Goal: Task Accomplishment & Management: Manage account settings

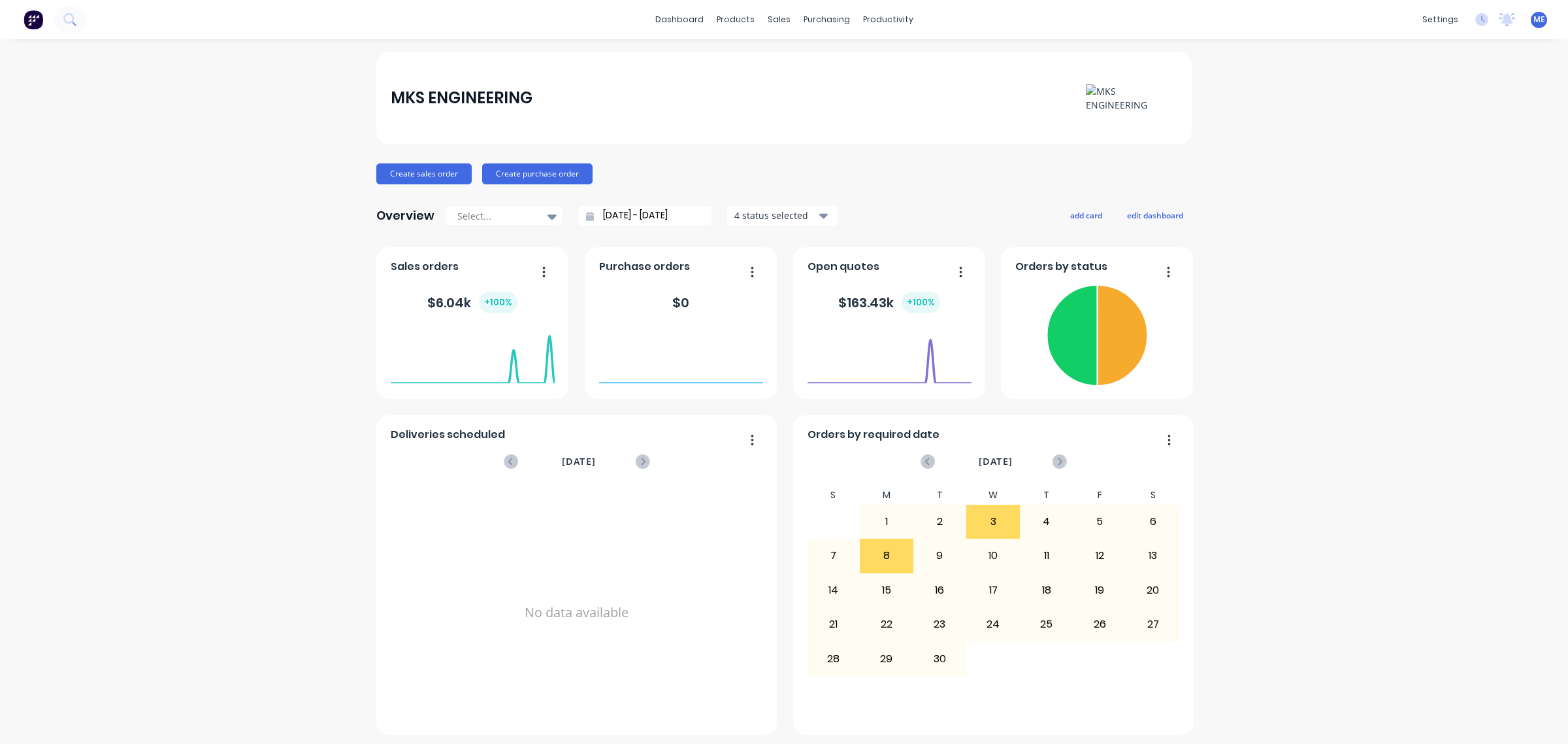
click at [493, 321] on div "$ 6.04k + 100 %" at bounding box center [472, 302] width 164 height 39
click at [475, 282] on div "Sales orders $ 6.04k + 100 %" at bounding box center [472, 323] width 192 height 151
click at [446, 291] on div "$ 6.04k + 100 %" at bounding box center [472, 302] width 164 height 39
click at [771, 27] on div "sales" at bounding box center [780, 20] width 36 height 20
click at [762, 60] on div "Product Catalogue" at bounding box center [786, 63] width 81 height 12
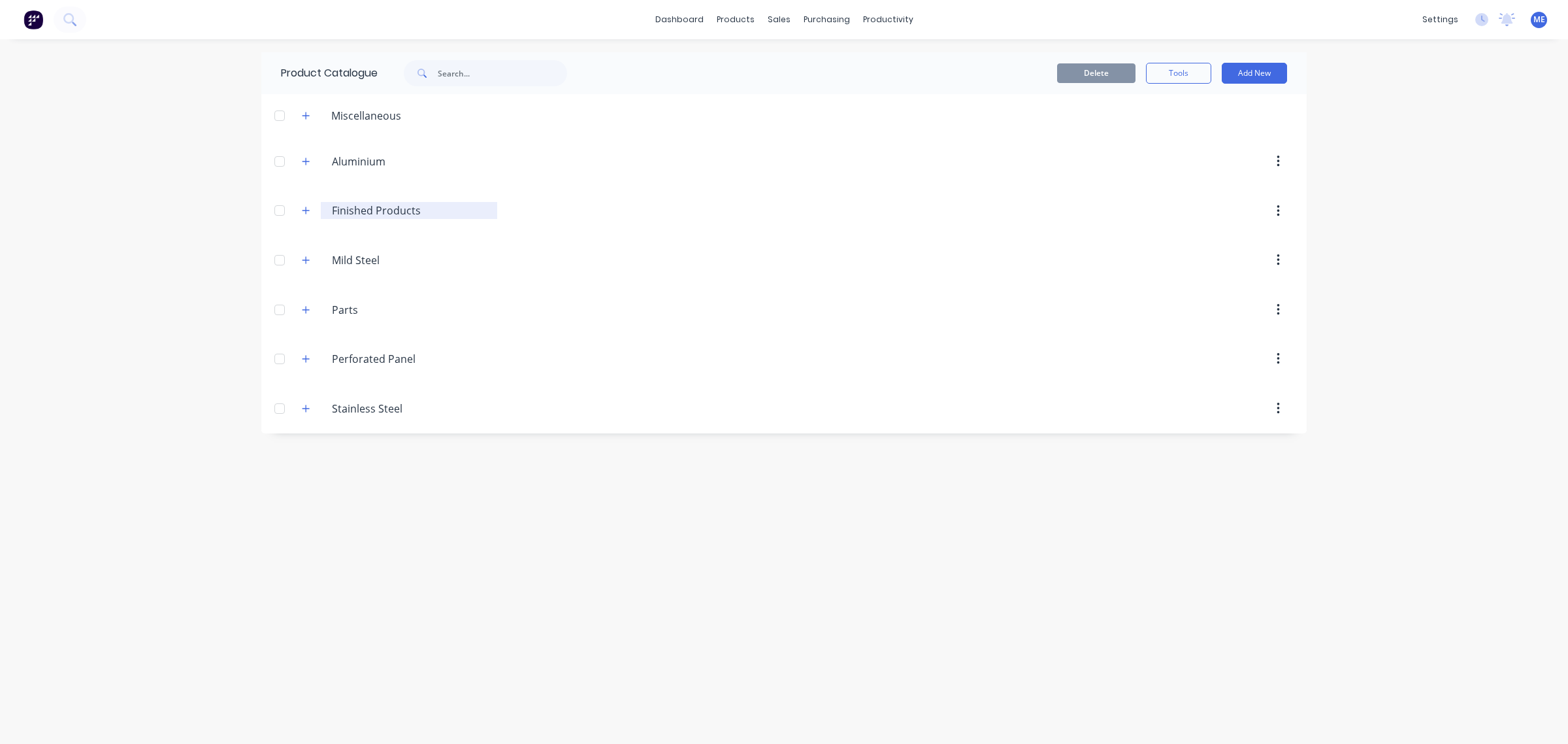
click at [364, 214] on input "Finished Products" at bounding box center [409, 210] width 155 height 16
click at [309, 214] on icon "button" at bounding box center [306, 210] width 8 height 9
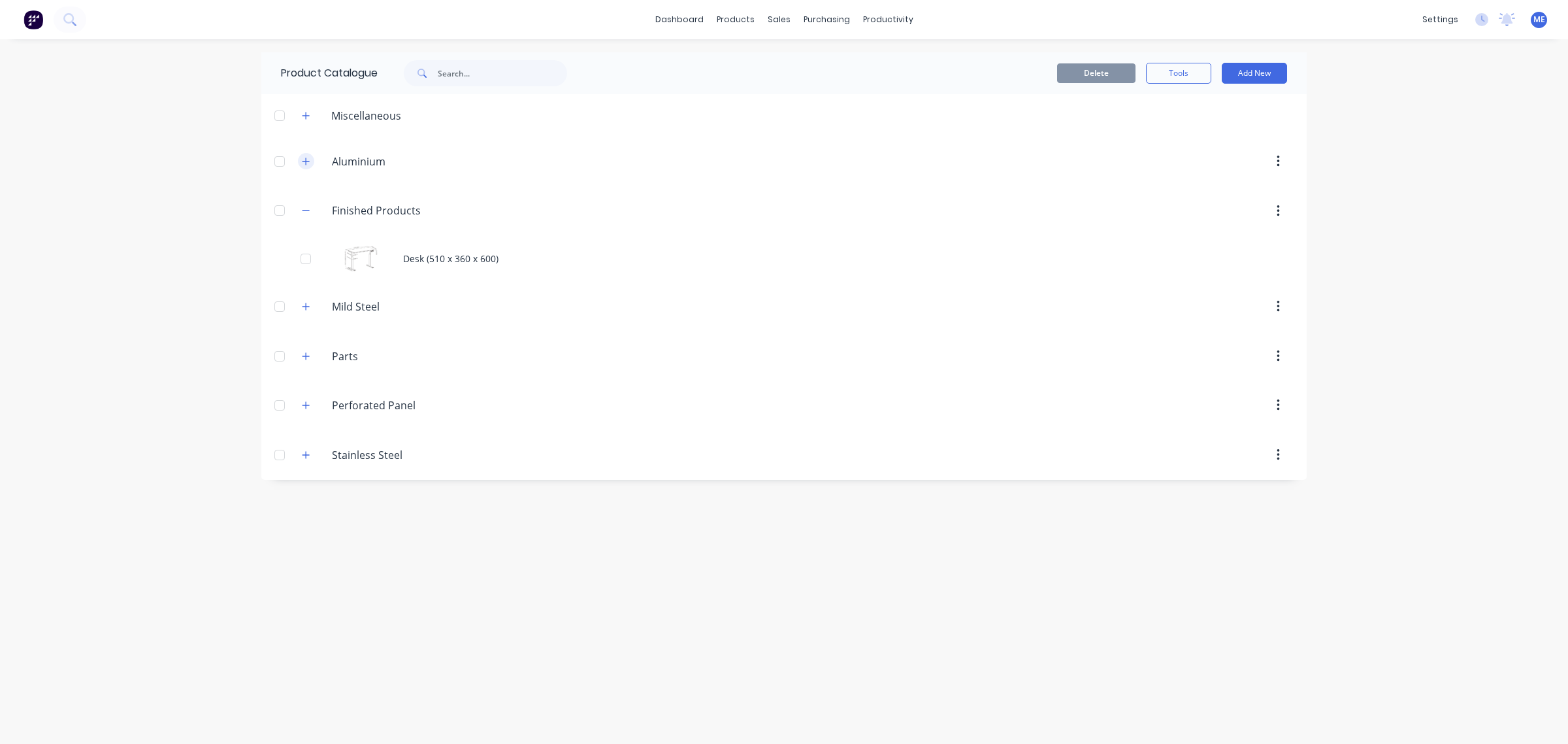
click at [311, 161] on button "button" at bounding box center [306, 161] width 16 height 16
click at [312, 119] on button "button" at bounding box center [306, 116] width 16 height 16
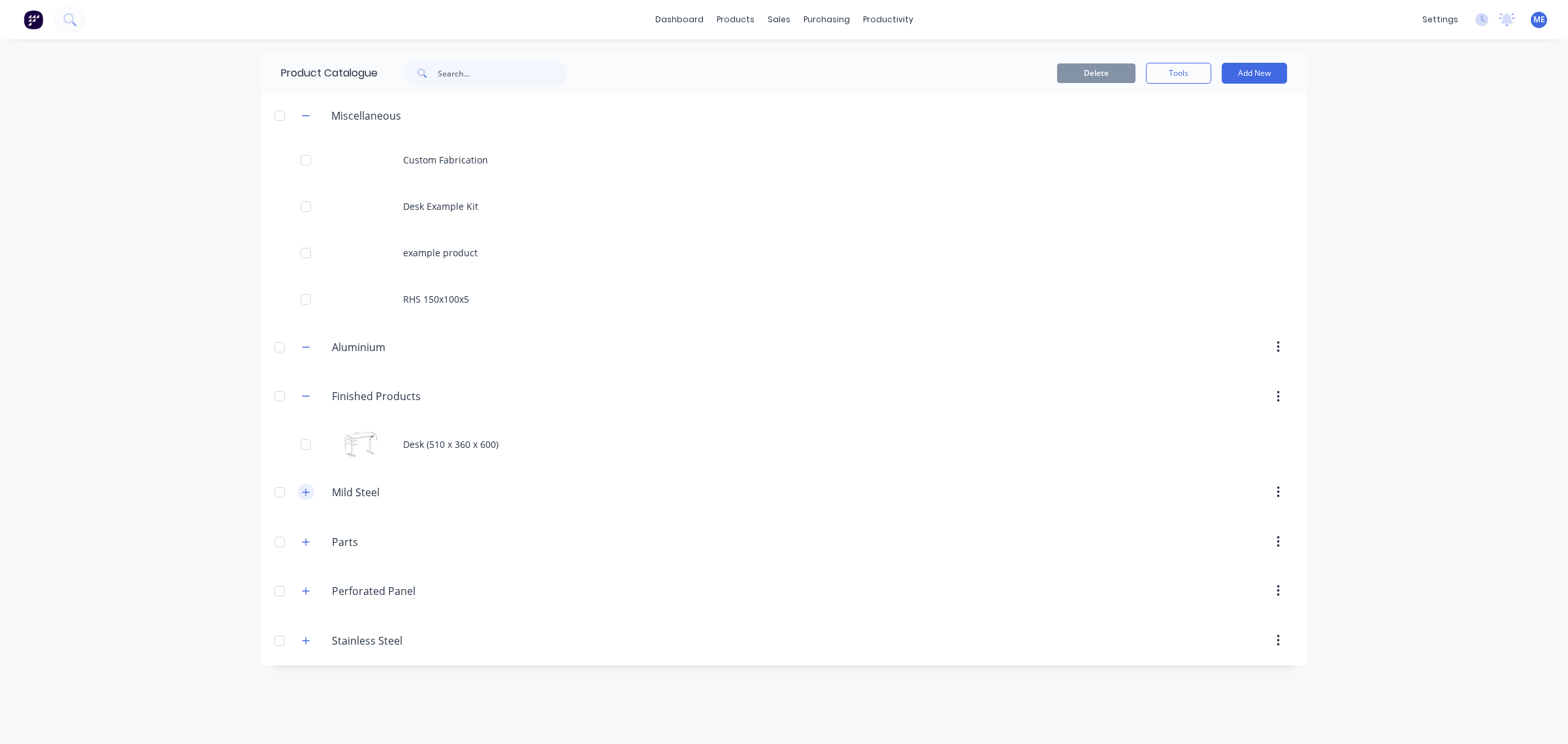
click at [303, 489] on icon "button" at bounding box center [306, 492] width 8 height 9
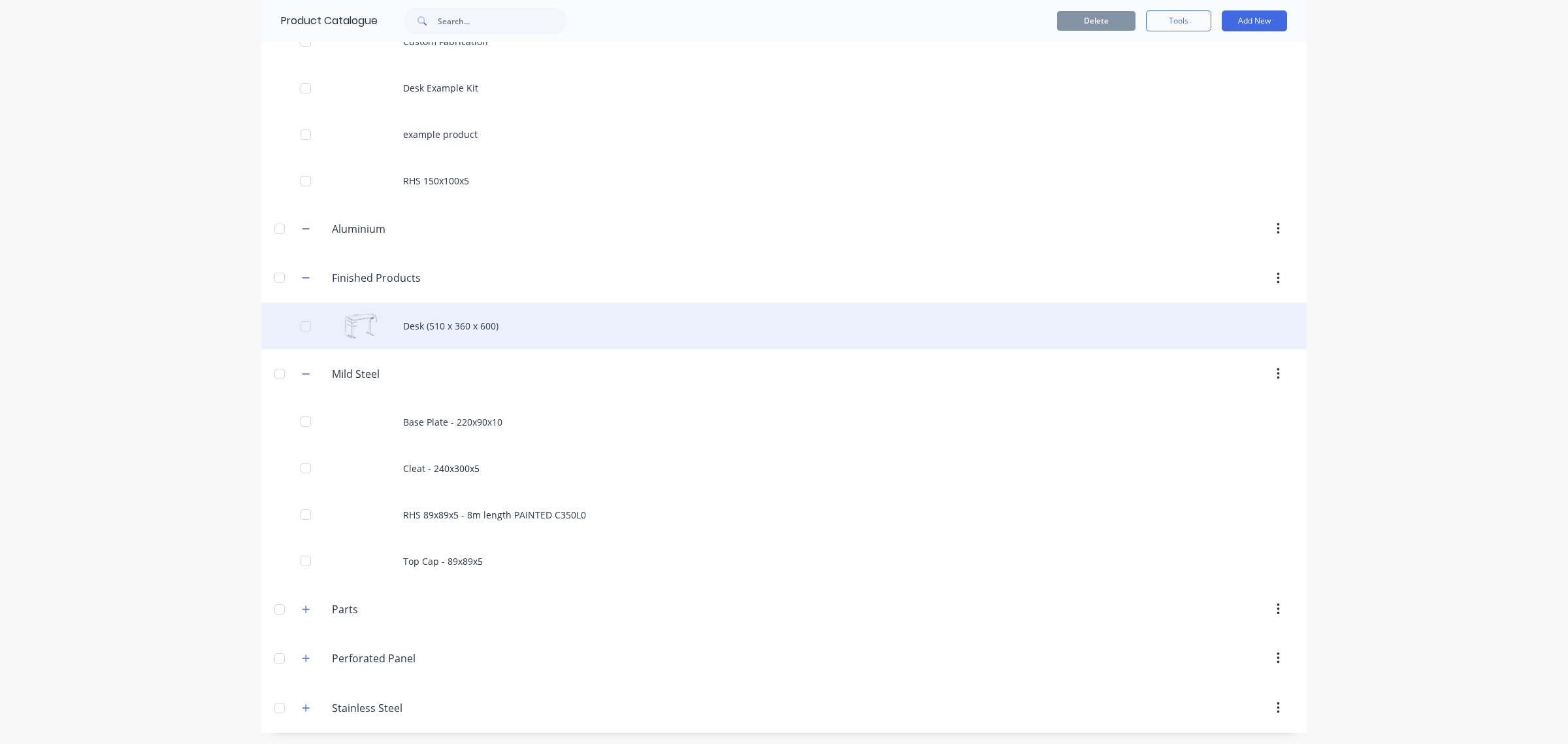
scroll to position [121, 0]
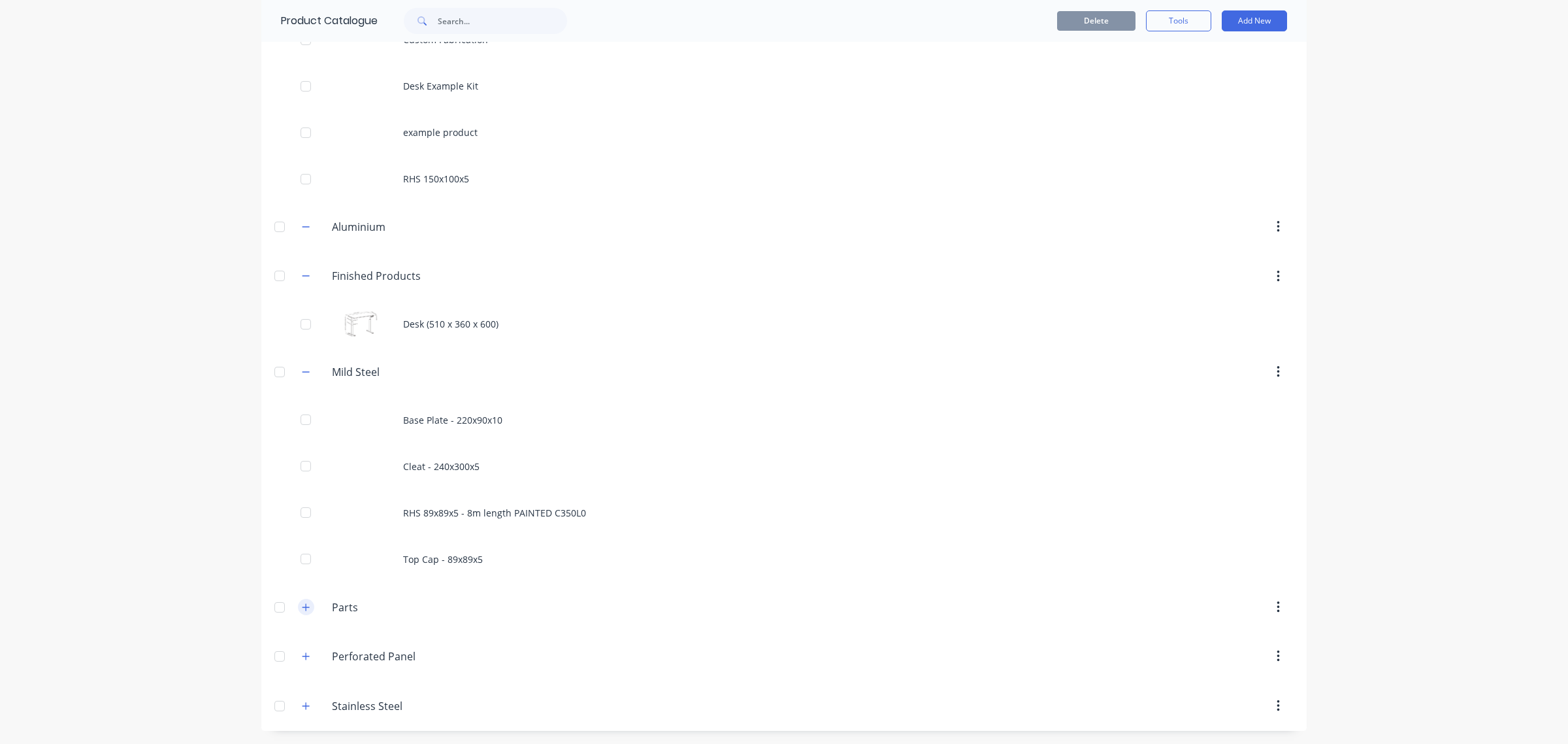
click at [302, 604] on icon "button" at bounding box center [306, 607] width 8 height 9
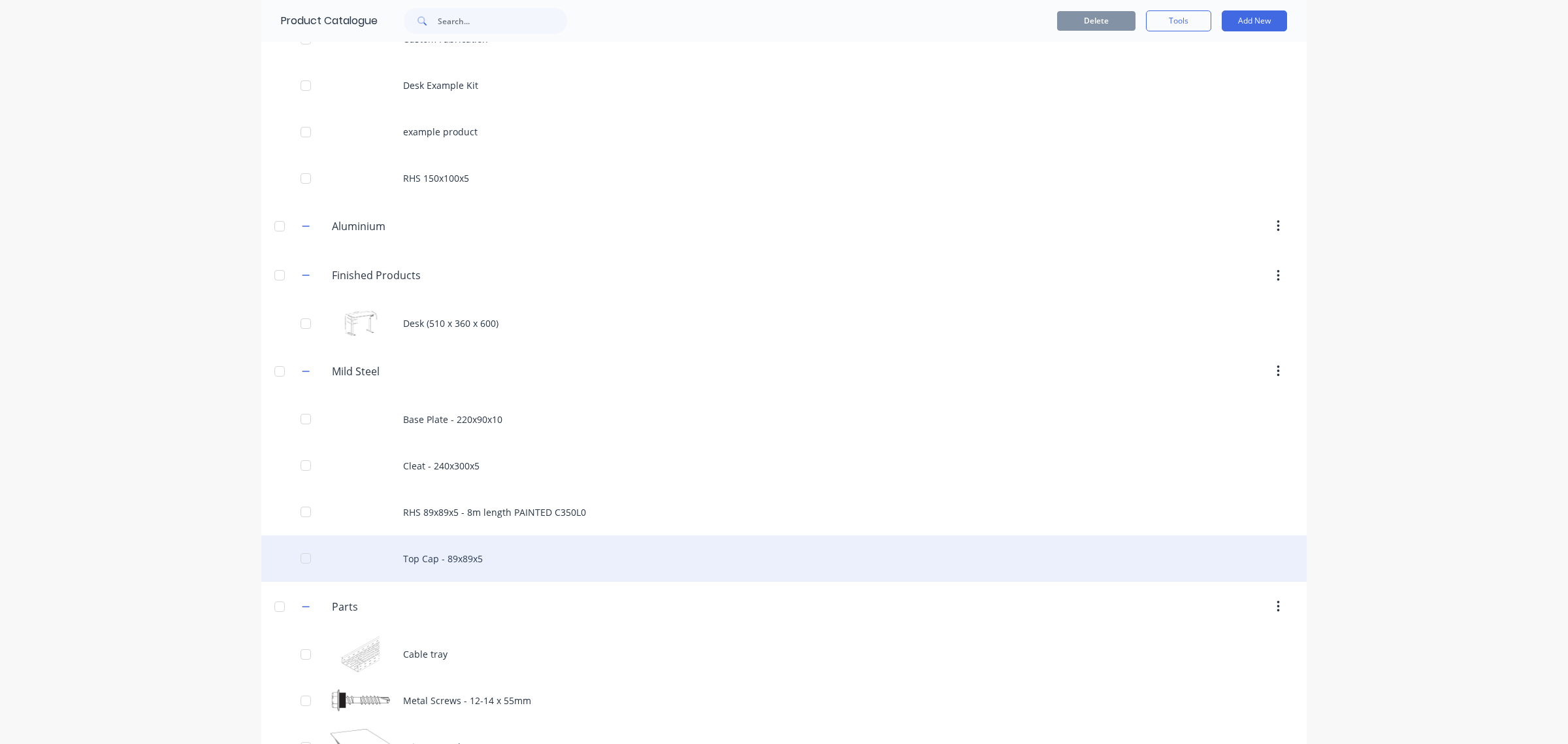
scroll to position [307, 0]
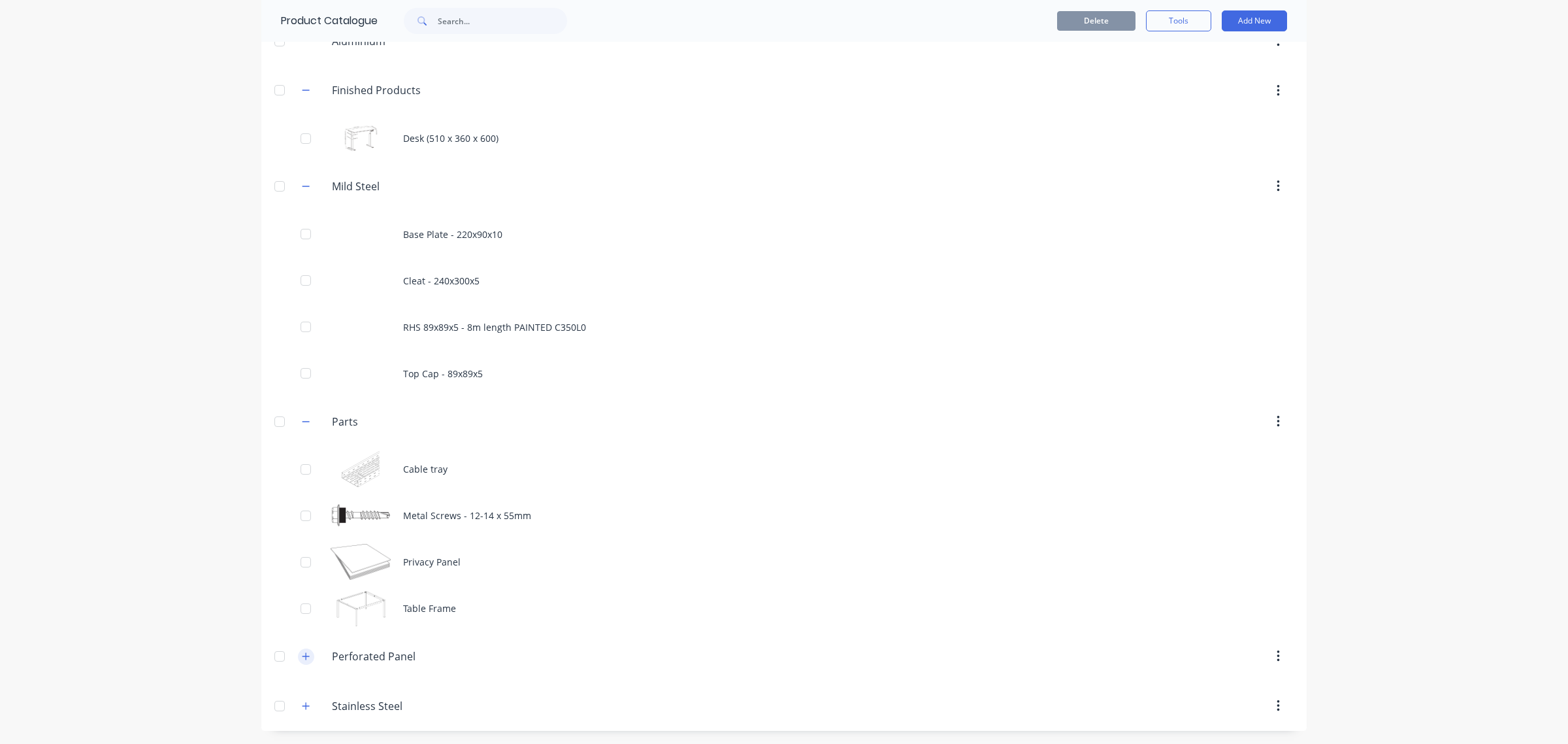
click at [302, 659] on icon "button" at bounding box center [306, 655] width 8 height 9
click at [302, 701] on icon "button" at bounding box center [306, 705] width 8 height 9
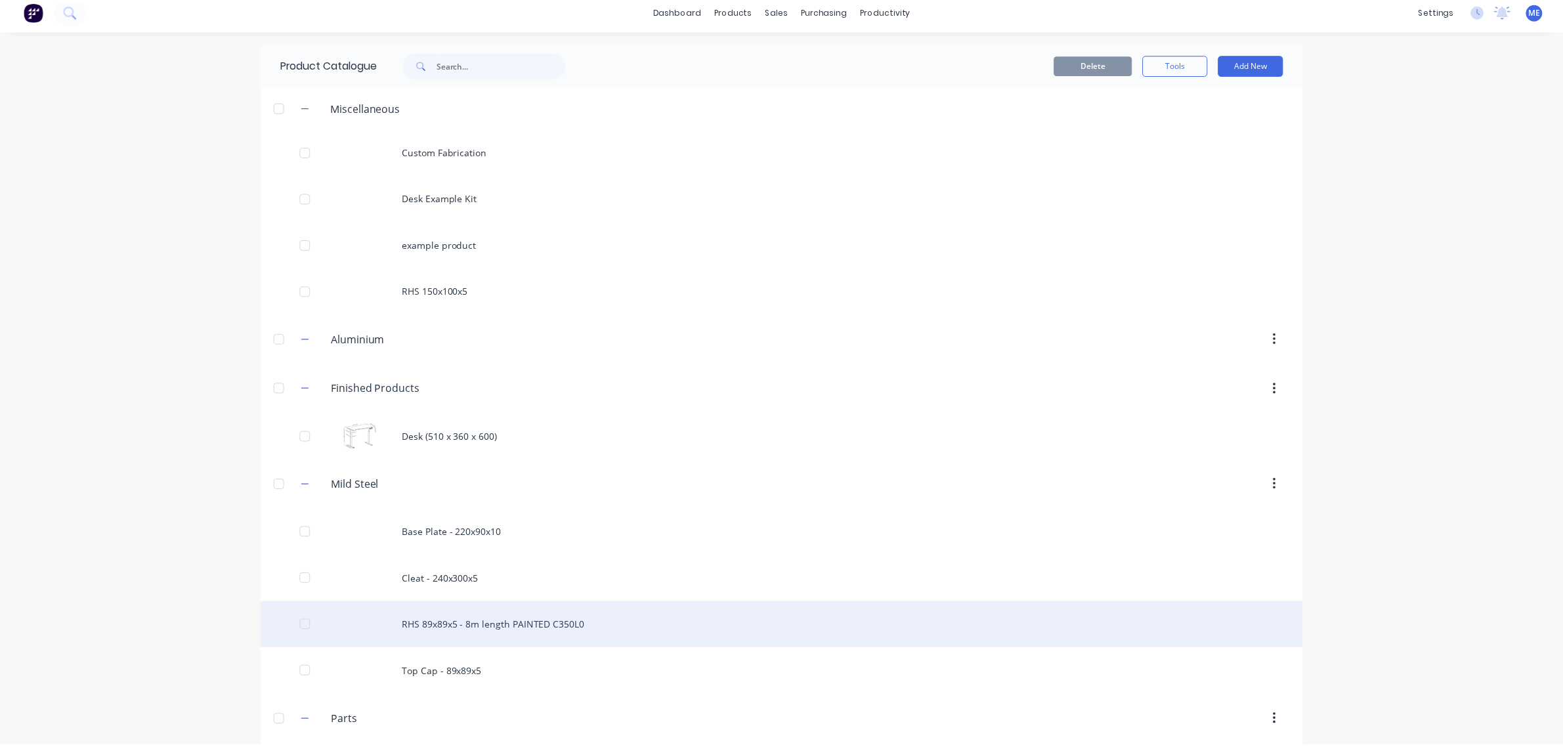
scroll to position [0, 0]
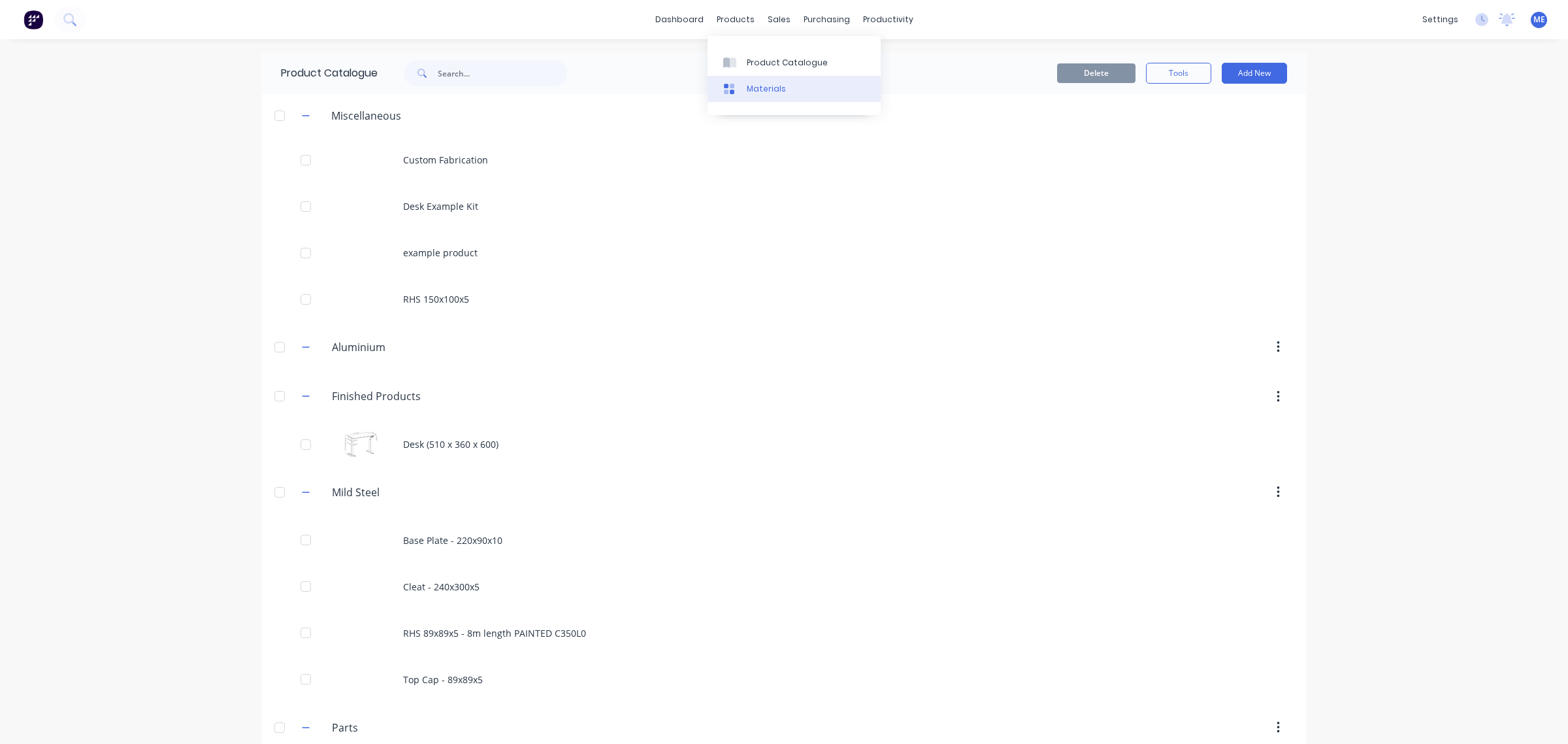
click at [752, 99] on link "Materials" at bounding box center [794, 89] width 173 height 26
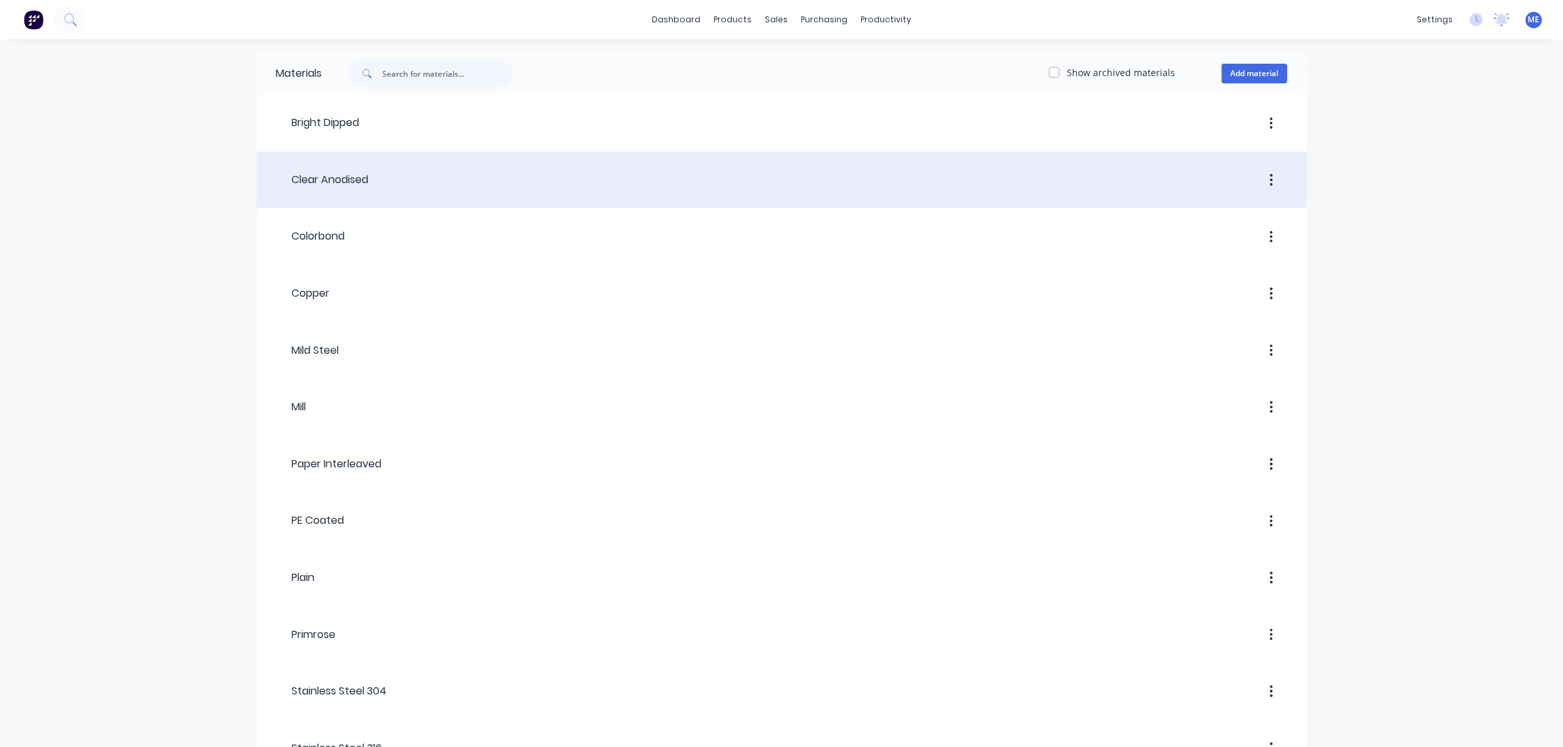
click at [412, 189] on div at bounding box center [828, 180] width 918 height 24
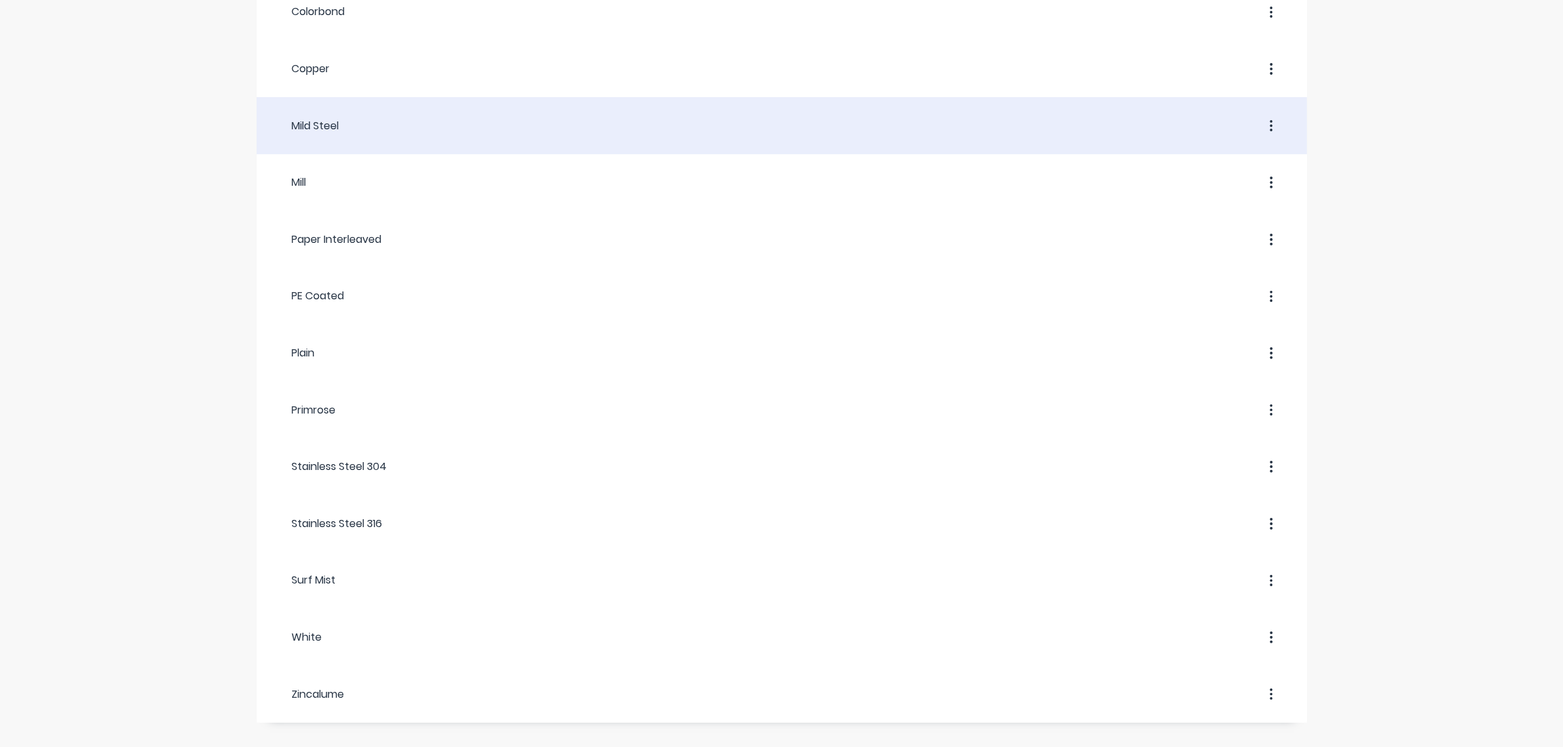
scroll to position [237, 0]
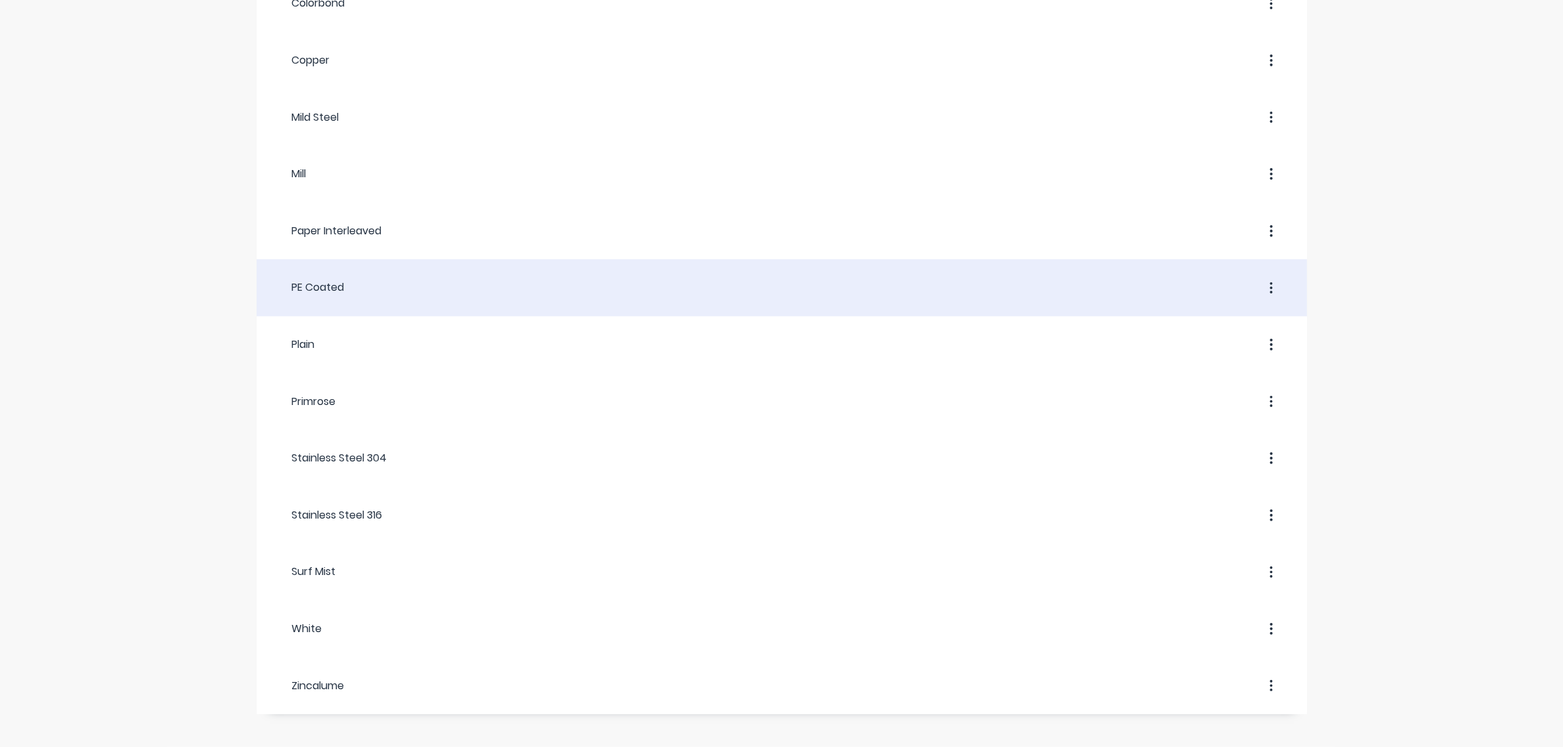
click at [609, 295] on div at bounding box center [816, 288] width 942 height 24
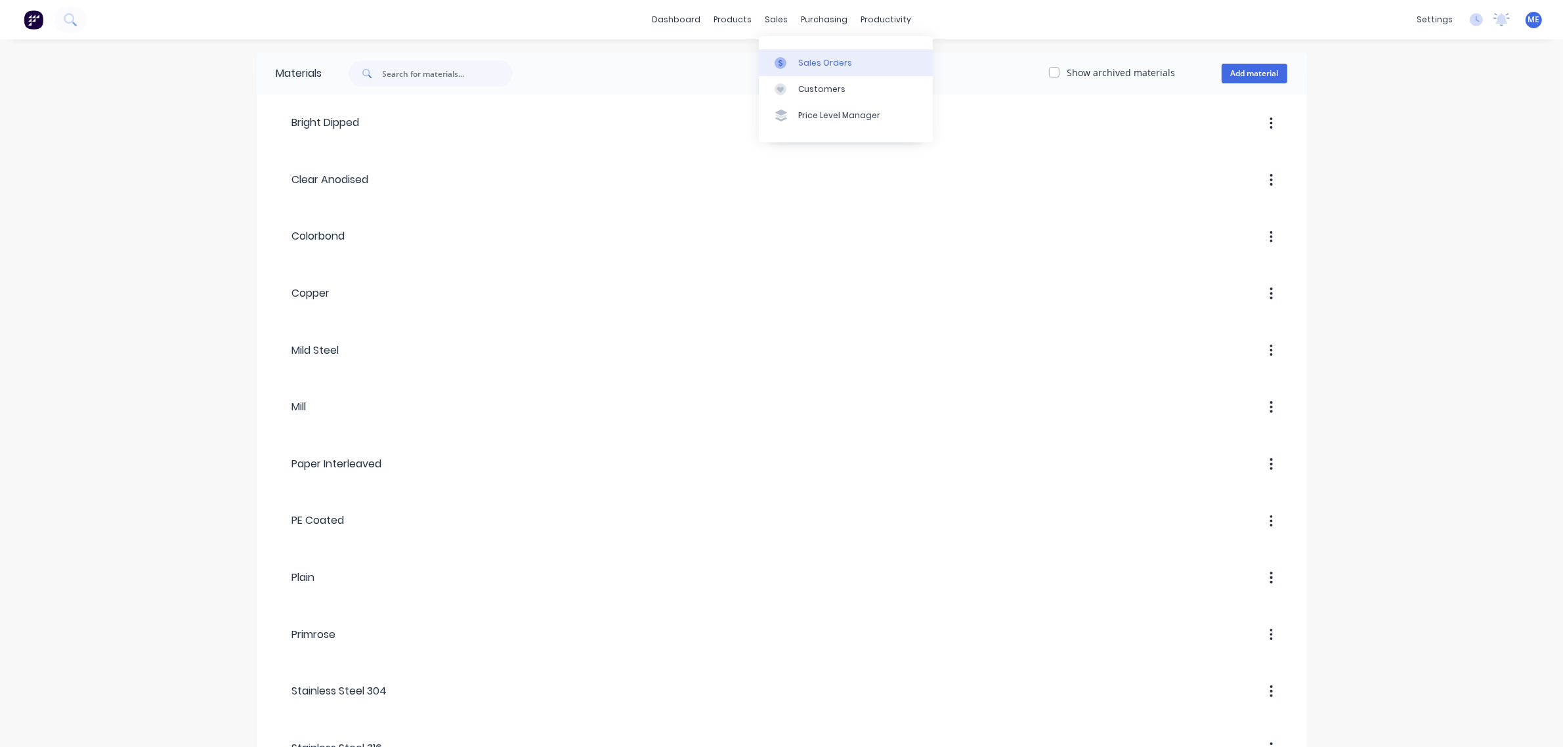
click at [817, 62] on div "Sales Orders" at bounding box center [825, 63] width 54 height 12
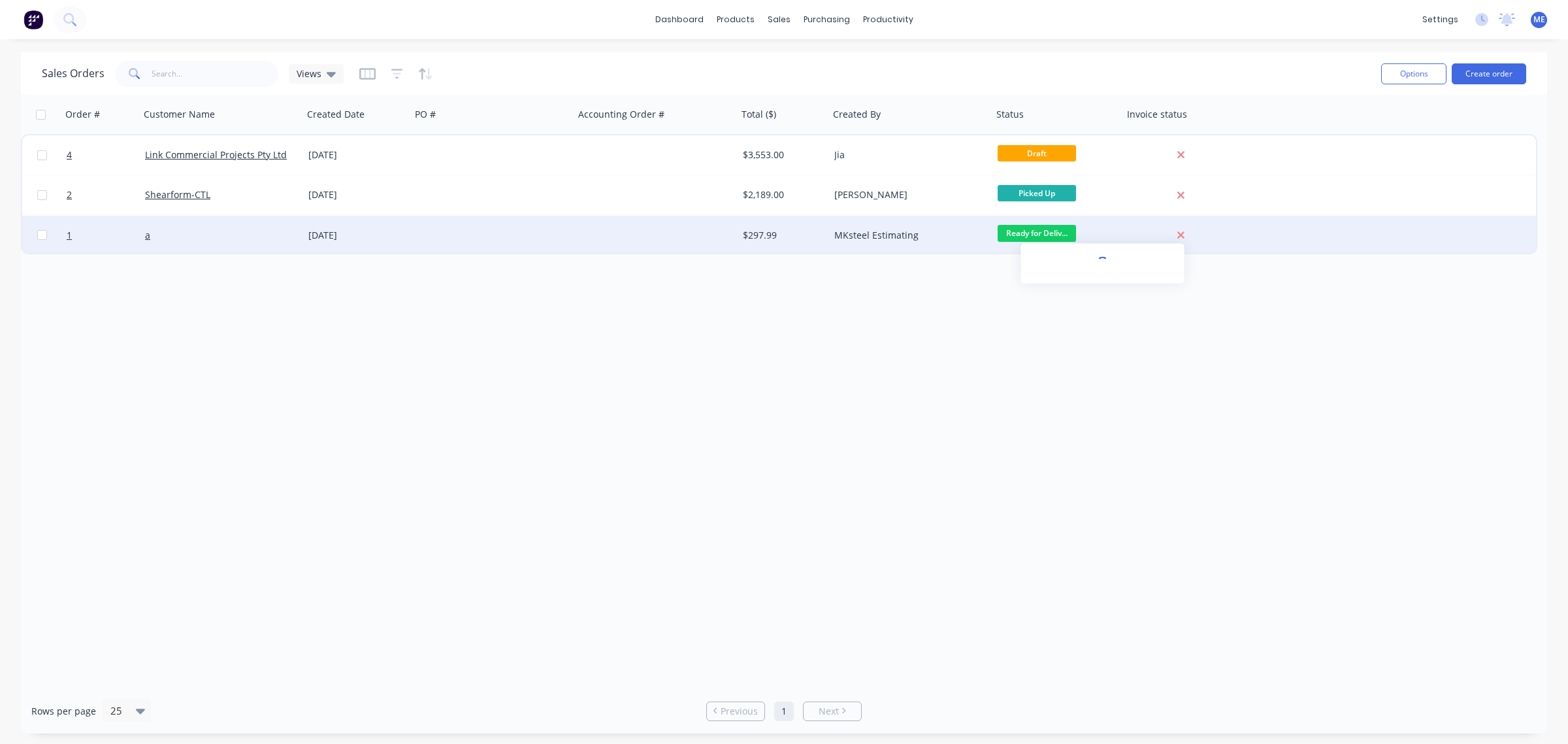
click at [1178, 233] on icon at bounding box center [1181, 235] width 9 height 12
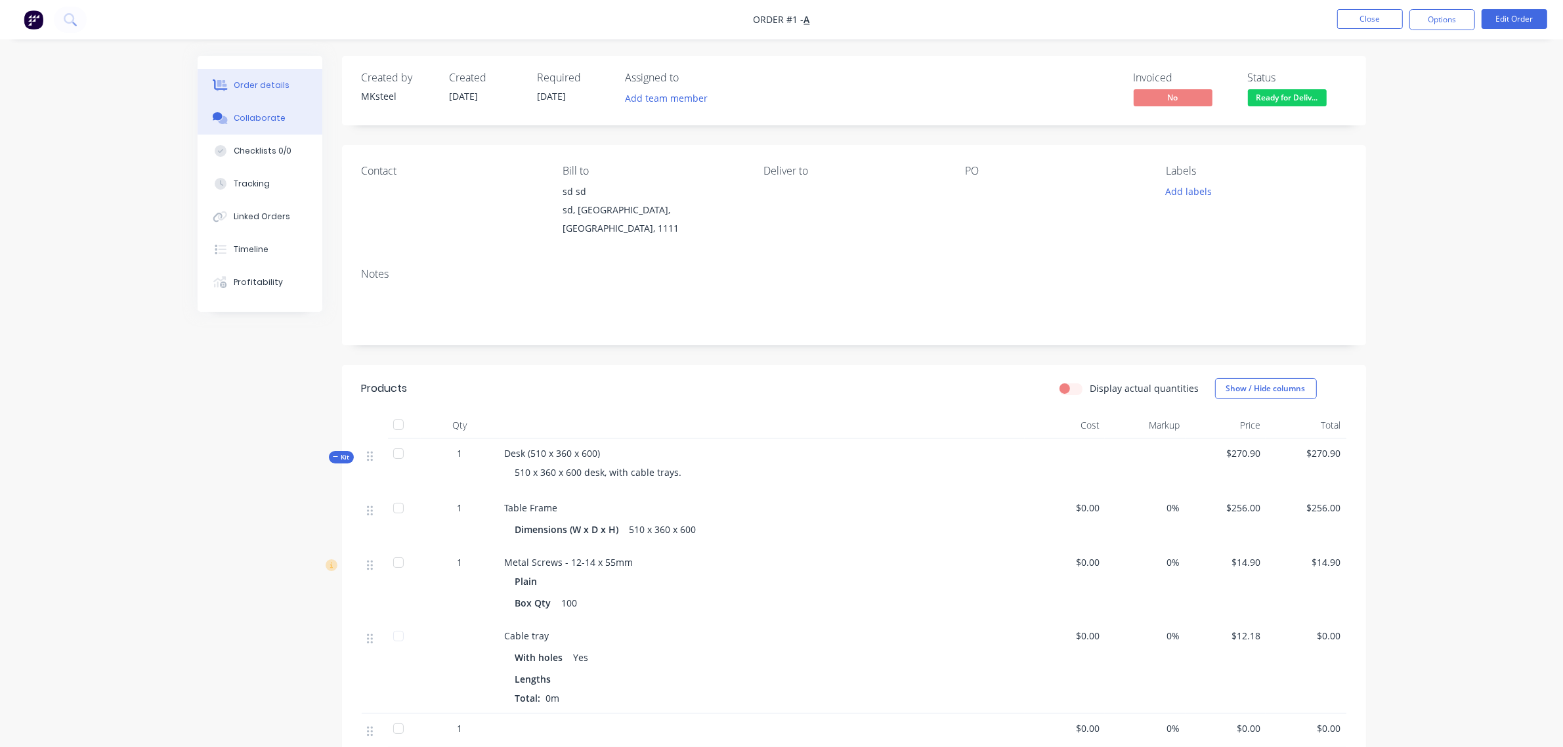
click at [237, 116] on div "Collaborate" at bounding box center [260, 118] width 52 height 12
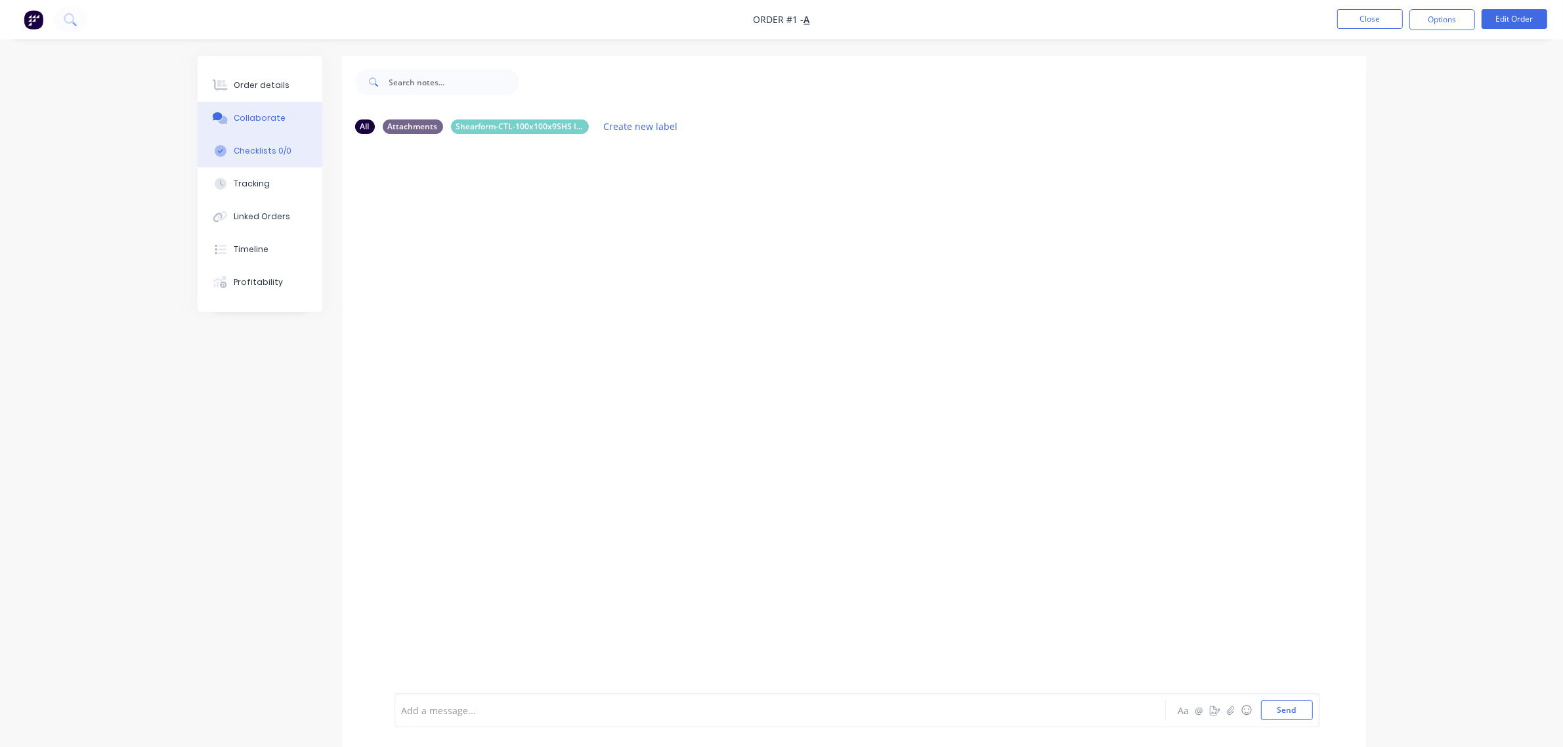
click at [281, 159] on button "Checklists 0/0" at bounding box center [260, 151] width 125 height 33
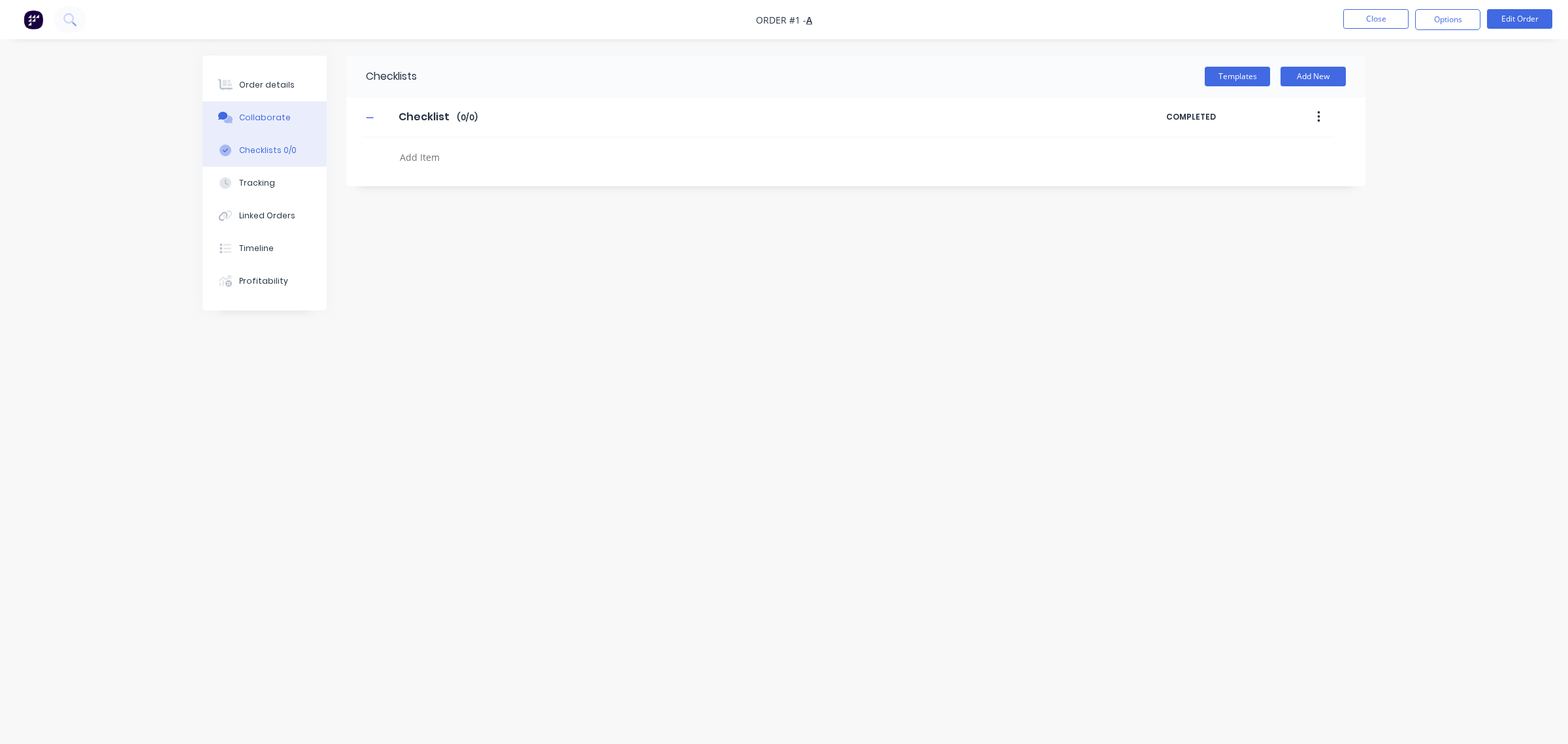
click at [280, 123] on div "Collaborate" at bounding box center [265, 118] width 52 height 12
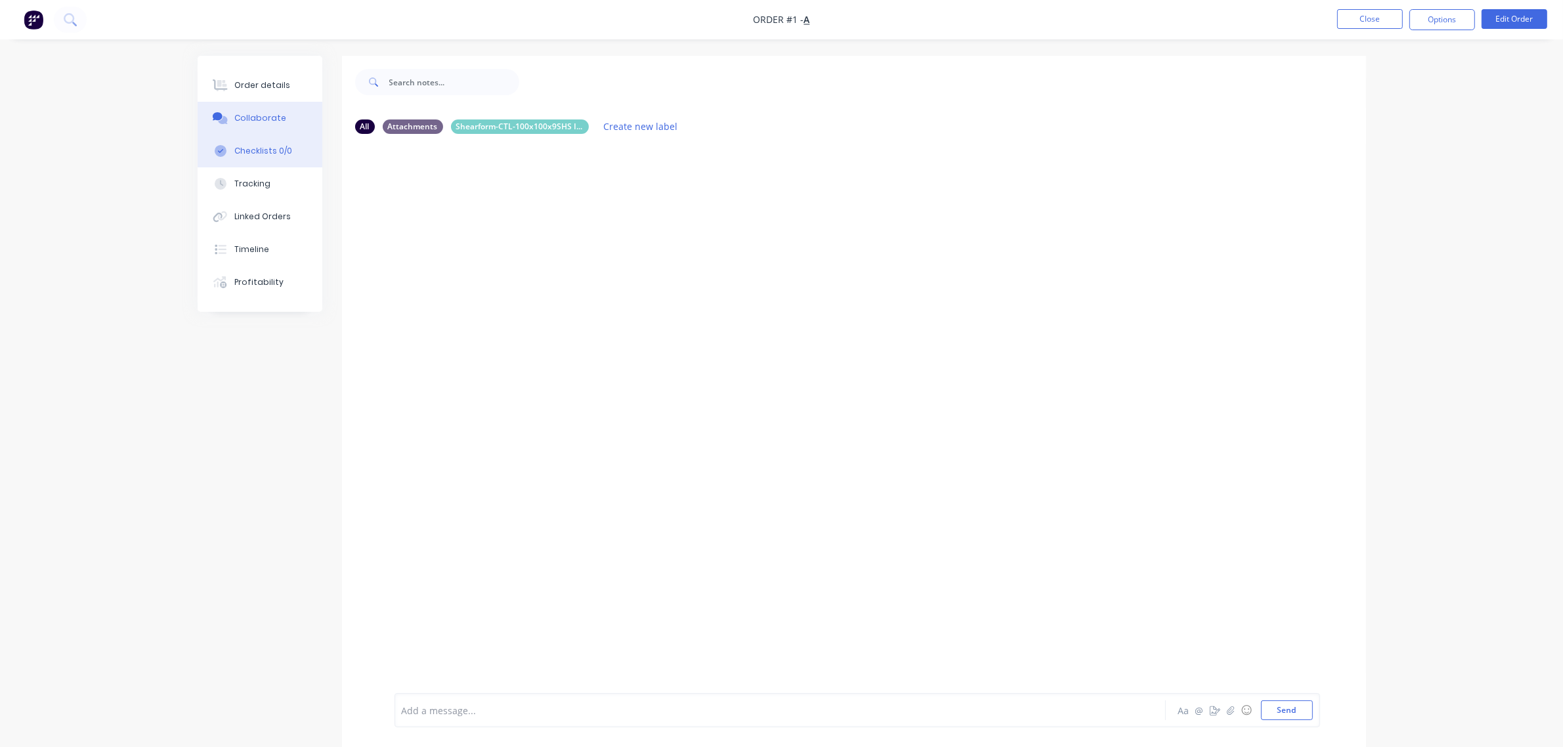
click at [281, 152] on div "Checklists 0/0" at bounding box center [263, 151] width 58 height 12
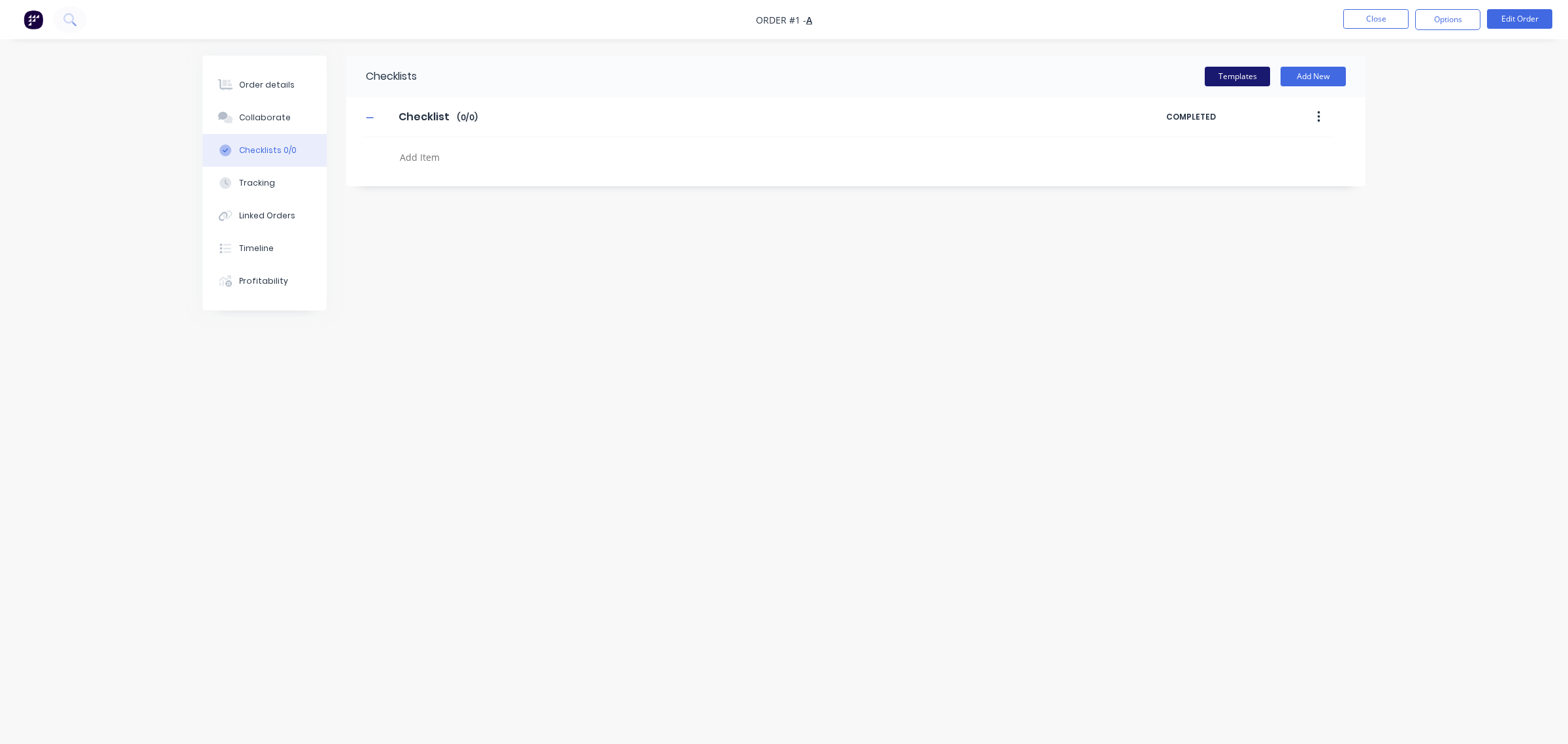
click at [1240, 70] on button "Templates" at bounding box center [1237, 77] width 66 height 20
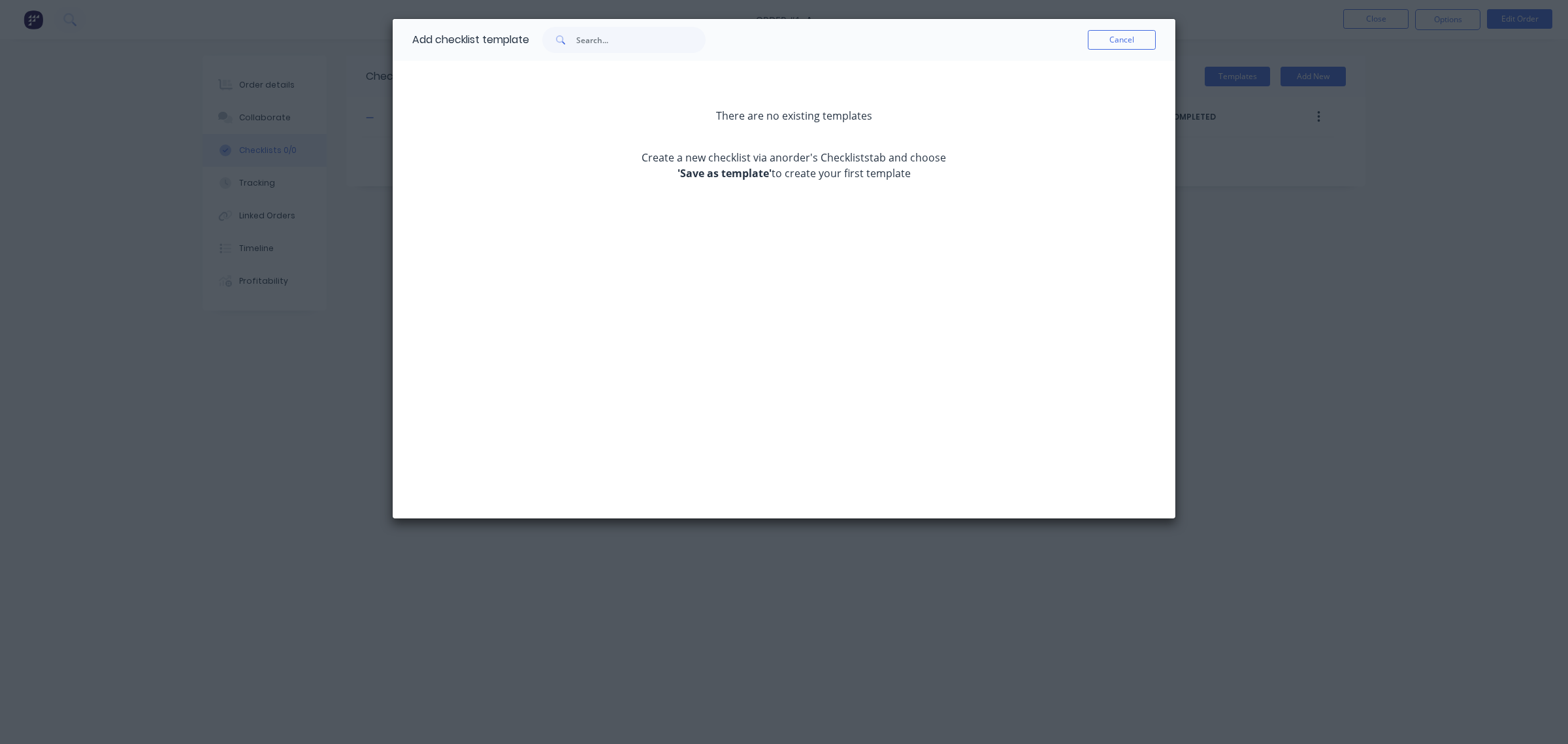
click at [764, 102] on div "There are no existing templates Create a new checklist via an order's Checklist…" at bounding box center [793, 124] width 327 height 116
drag, startPoint x: 749, startPoint y: 114, endPoint x: 740, endPoint y: 170, distance: 56.7
click at [740, 170] on div "There are no existing templates Create a new checklist via an order's Checklist…" at bounding box center [793, 124] width 327 height 116
click at [690, 178] on strong "'Save as template'" at bounding box center [725, 173] width 95 height 14
click at [606, 40] on input "text" at bounding box center [641, 40] width 129 height 26
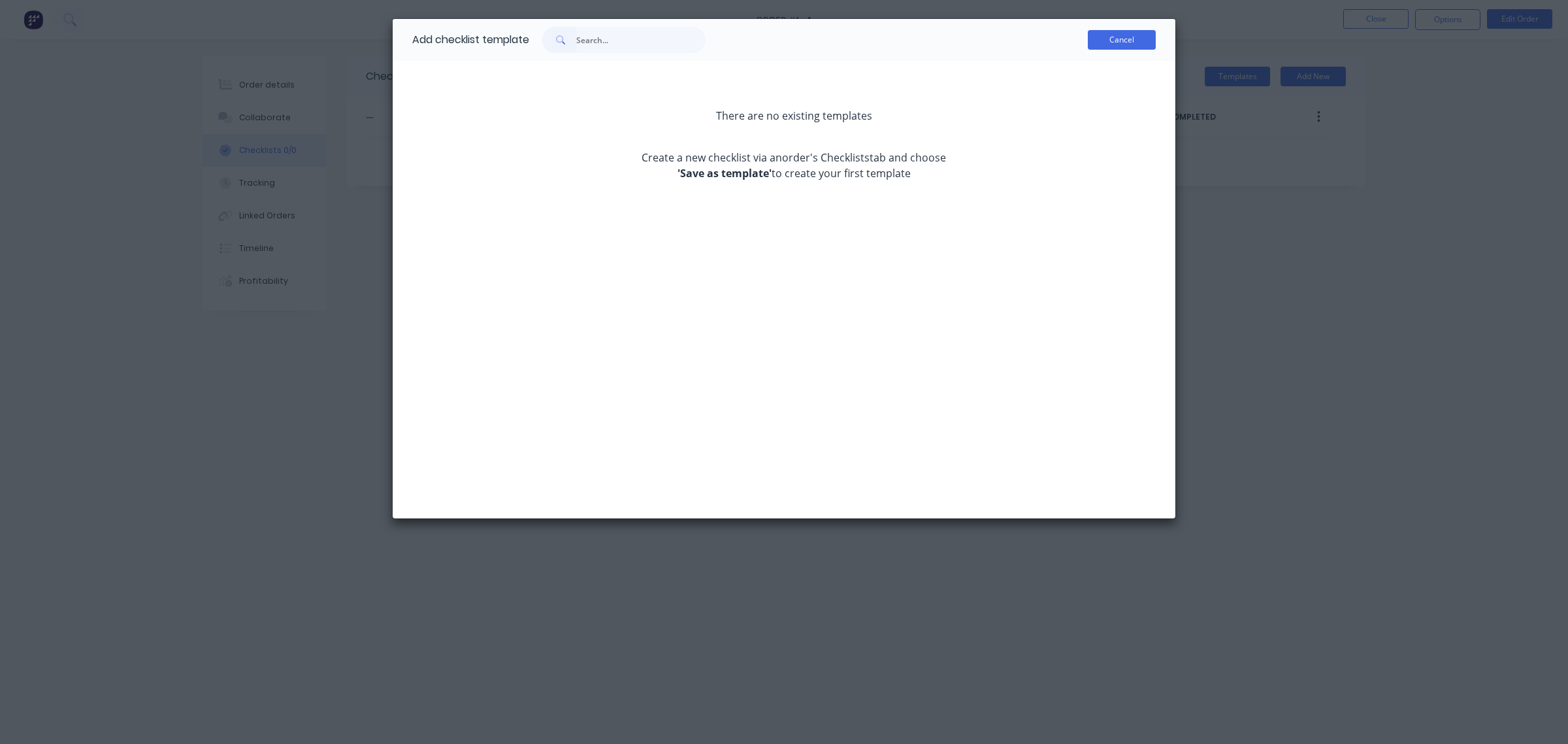
click at [1131, 33] on button "Cancel" at bounding box center [1122, 40] width 68 height 20
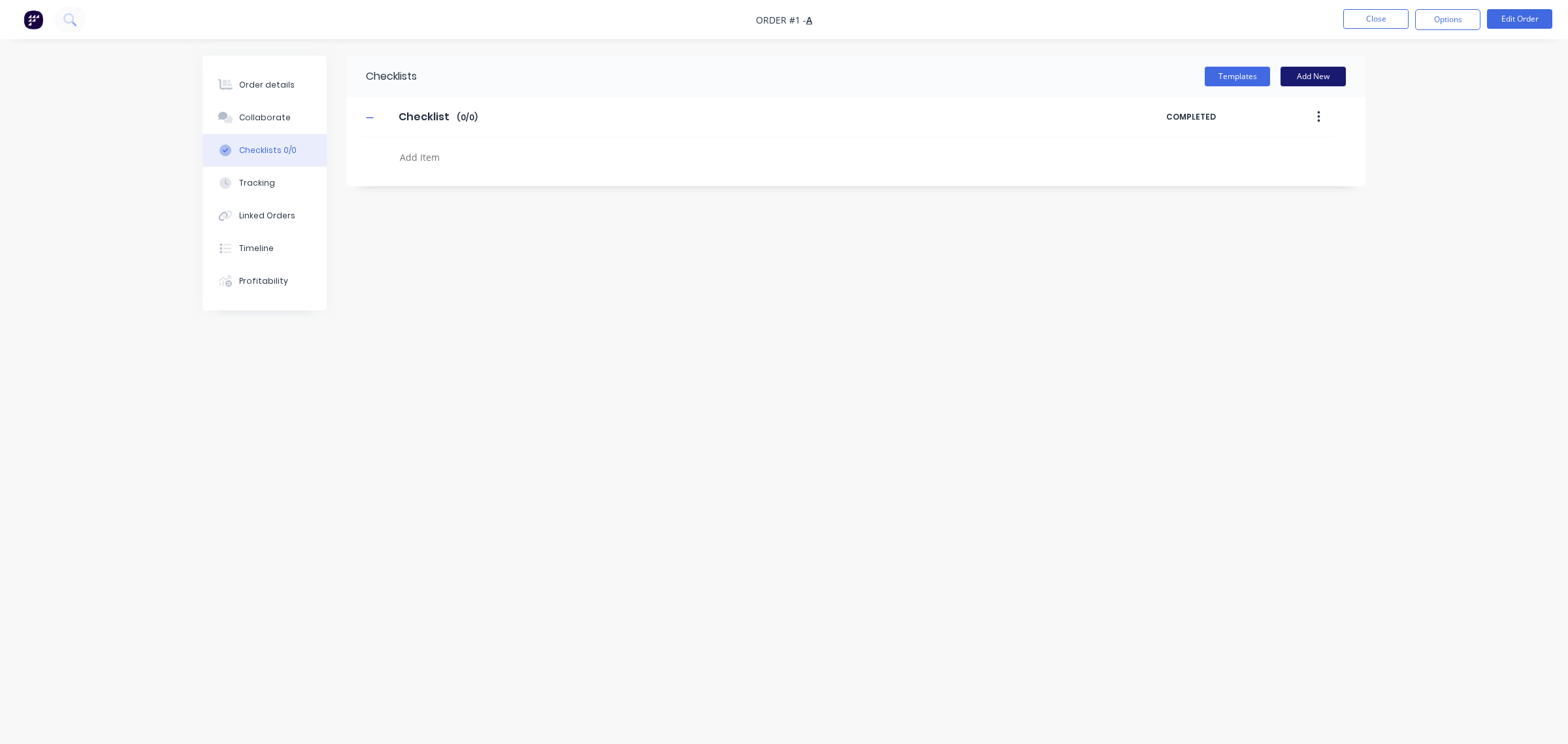
click at [1323, 71] on button "Add New" at bounding box center [1313, 77] width 66 height 20
click at [300, 181] on button "Tracking" at bounding box center [264, 182] width 124 height 33
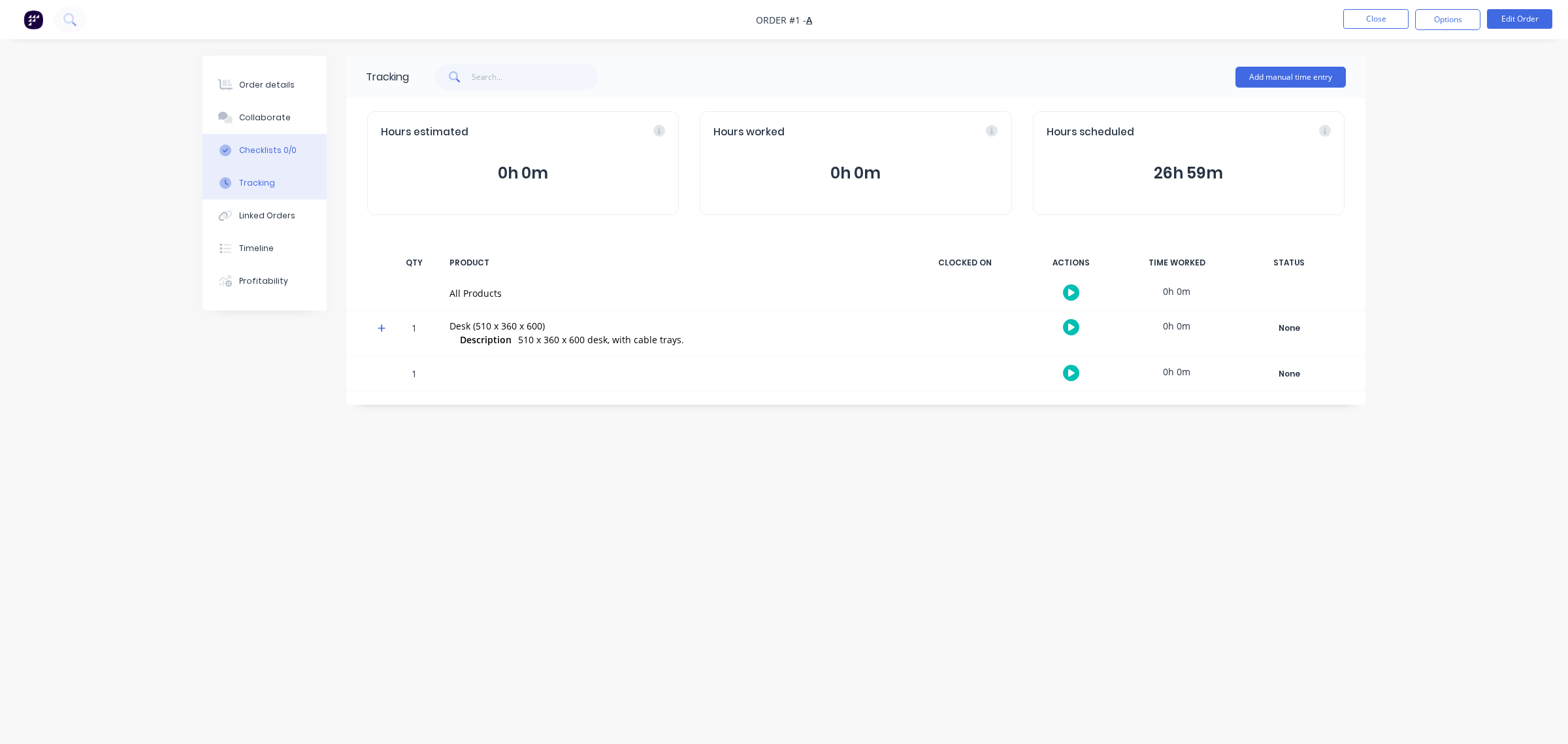
click at [288, 155] on div "Checklists 0/0" at bounding box center [268, 150] width 58 height 12
type textarea "x"
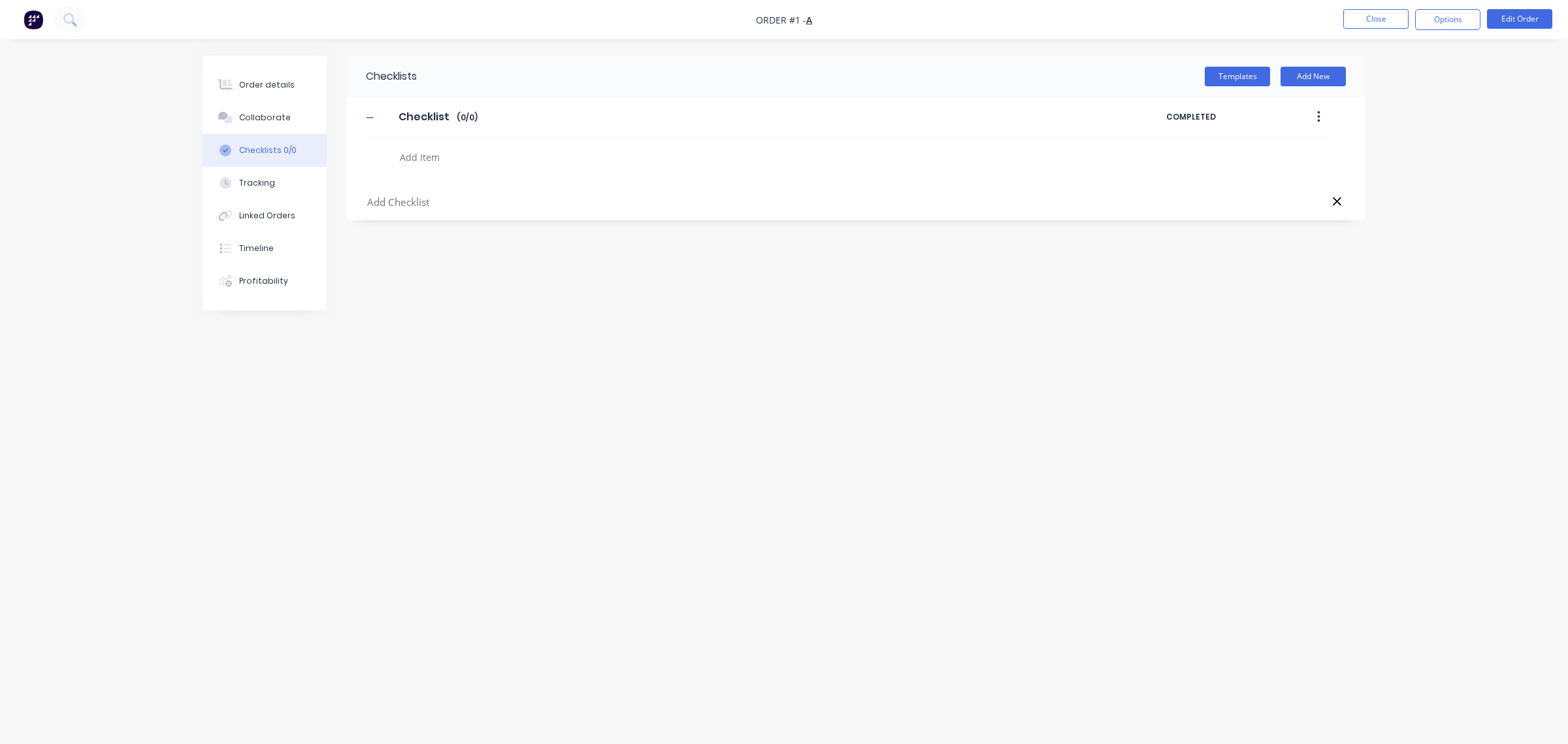
click at [428, 200] on input "text" at bounding box center [709, 202] width 686 height 16
type input "Quotation"
click at [1292, 74] on button "Add New" at bounding box center [1313, 77] width 66 height 20
click at [1334, 194] on button at bounding box center [1337, 202] width 18 height 16
type textarea "x"
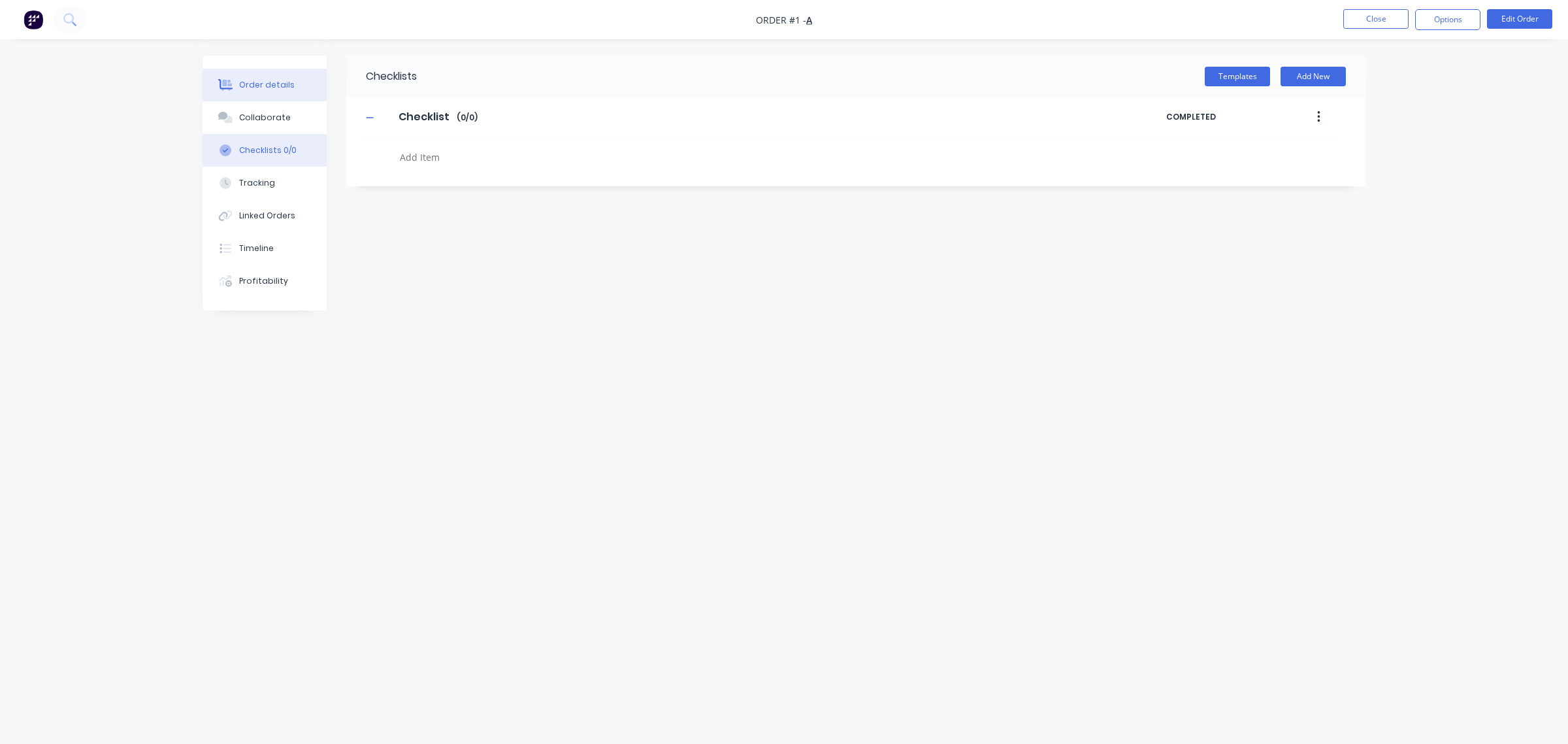
click at [271, 91] on div "Order details" at bounding box center [267, 85] width 56 height 12
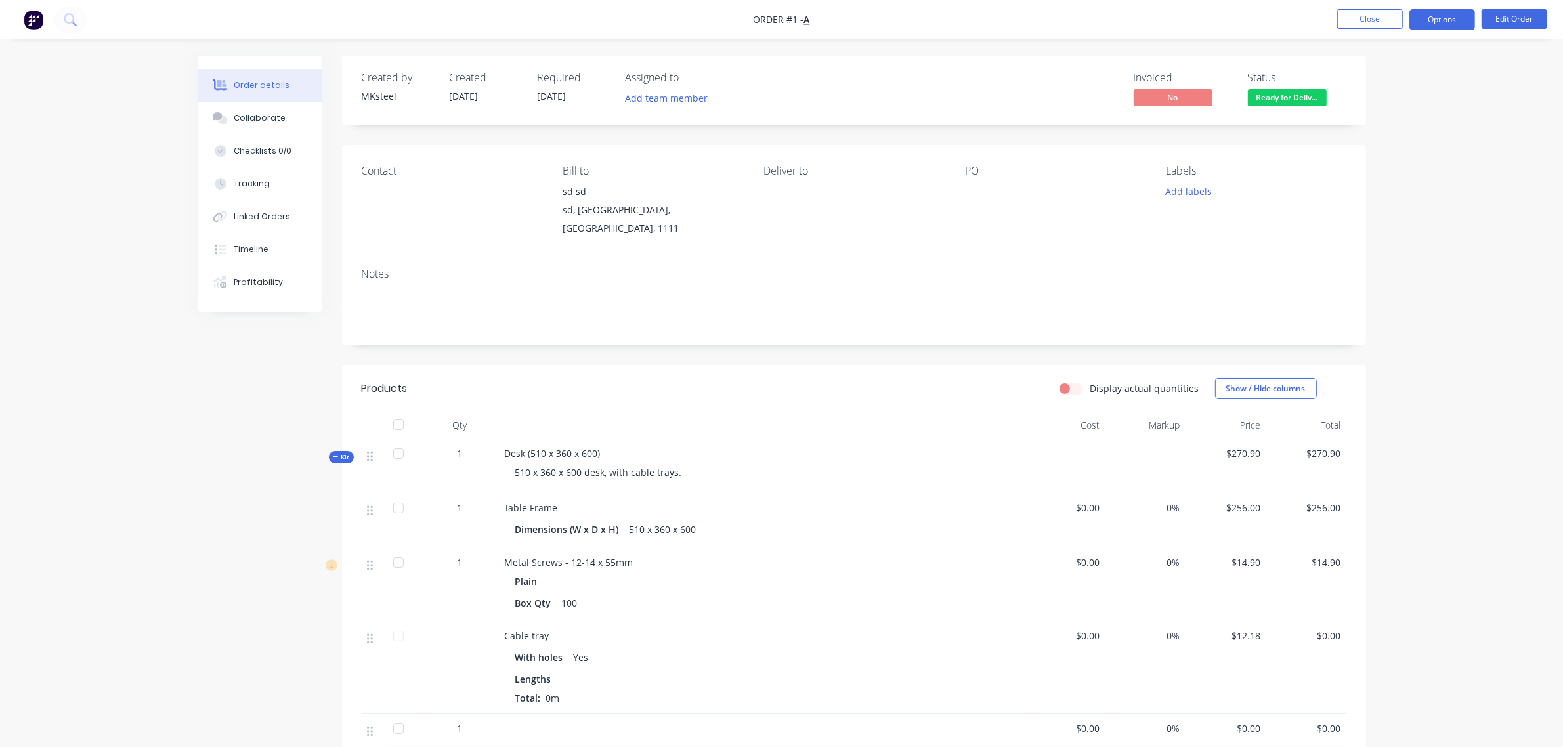
click at [1460, 23] on button "Options" at bounding box center [1442, 19] width 66 height 21
click at [1500, 16] on button "Edit Order" at bounding box center [1514, 19] width 66 height 20
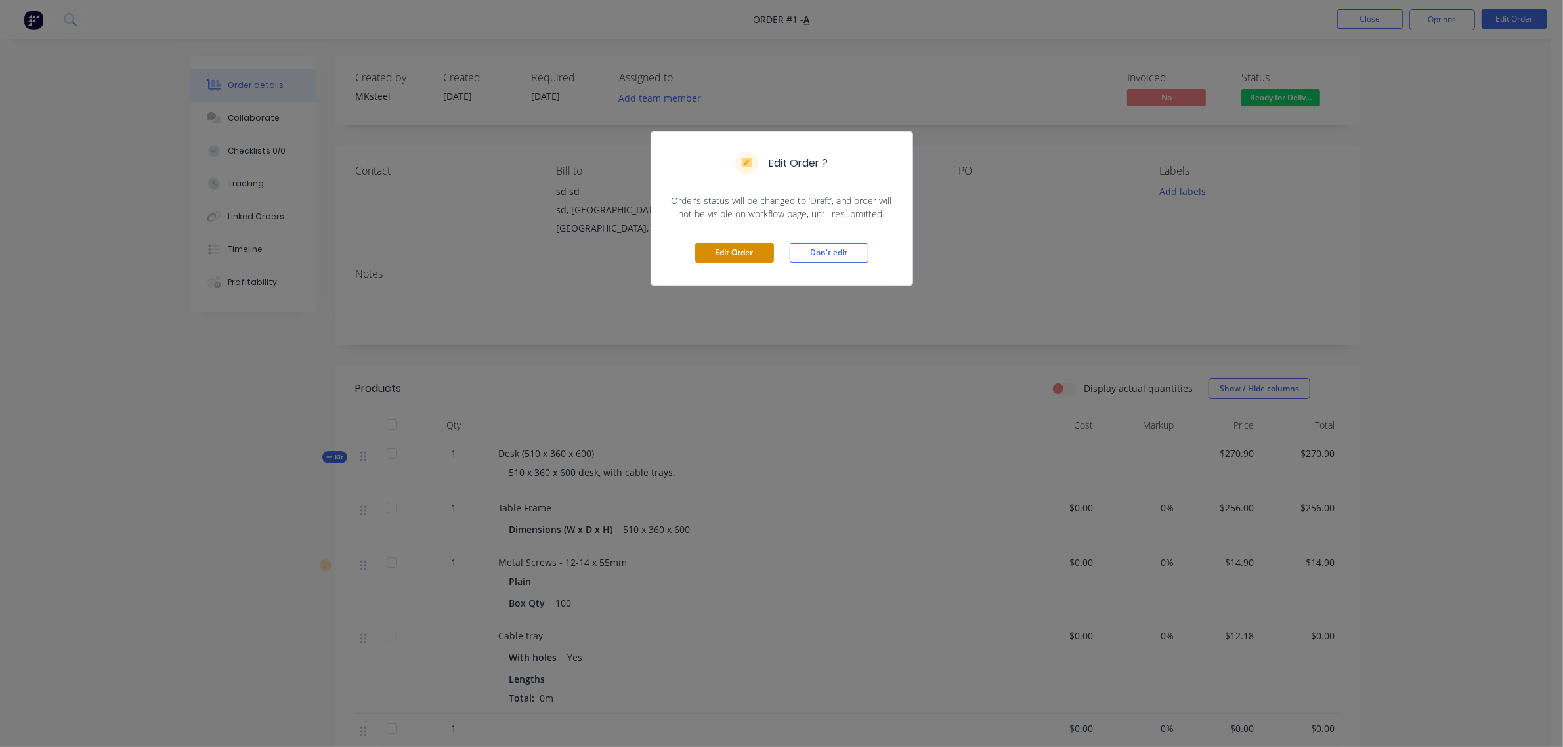
click at [719, 258] on button "Edit Order" at bounding box center [734, 253] width 79 height 20
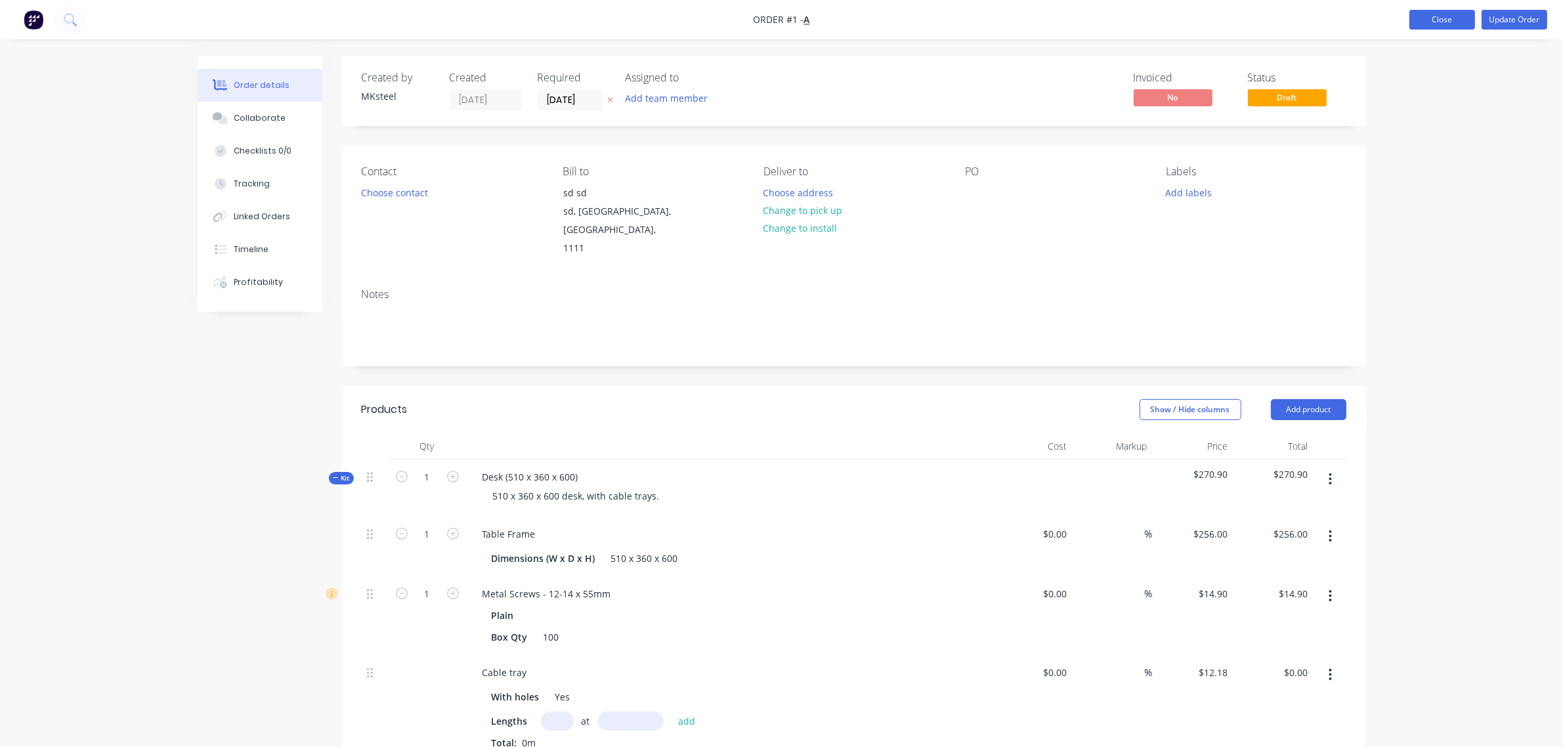
click at [1450, 23] on button "Close" at bounding box center [1442, 20] width 66 height 20
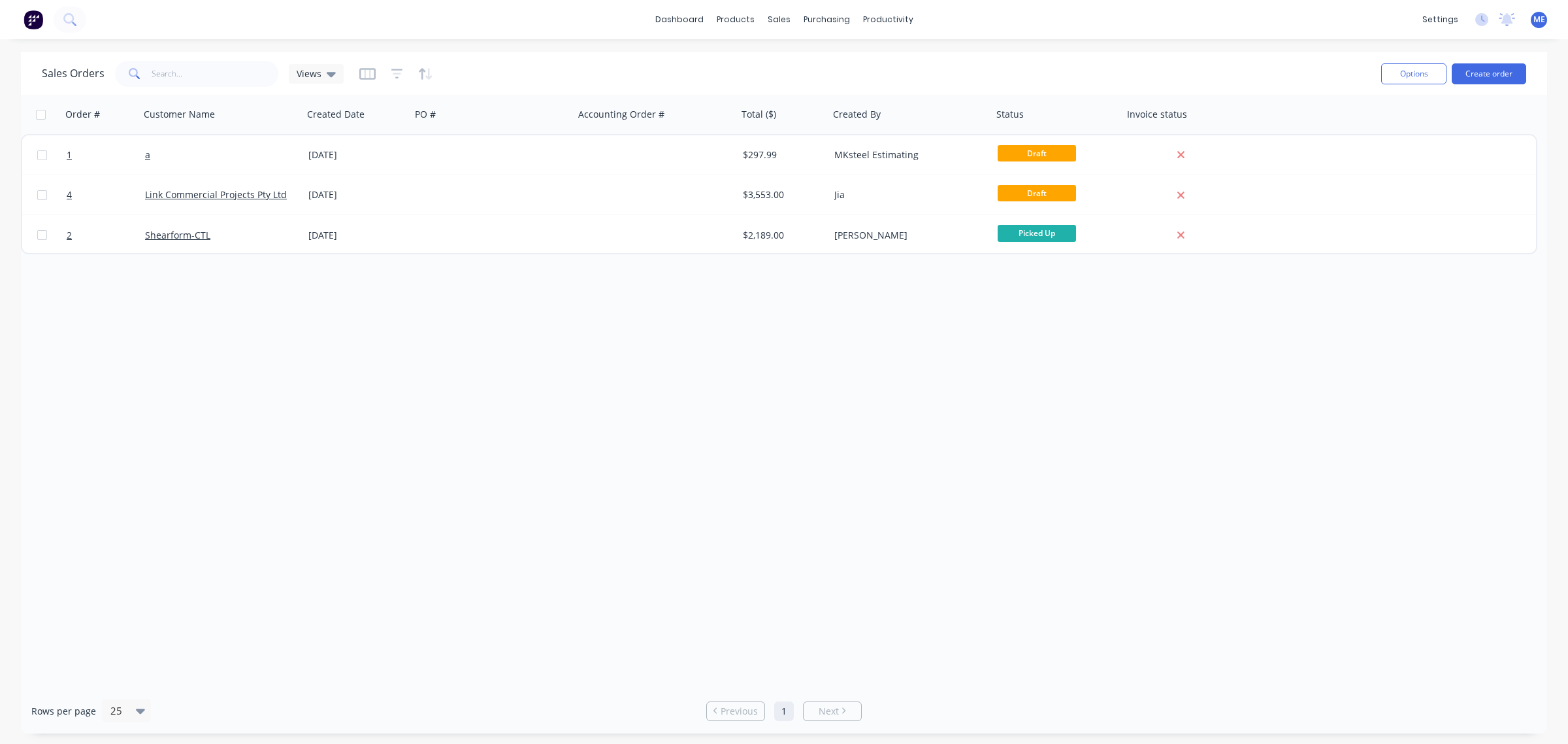
click at [334, 305] on div "Order # Customer Name Created Date PO # Accounting Order # Total ($) Created By…" at bounding box center [784, 391] width 1526 height 594
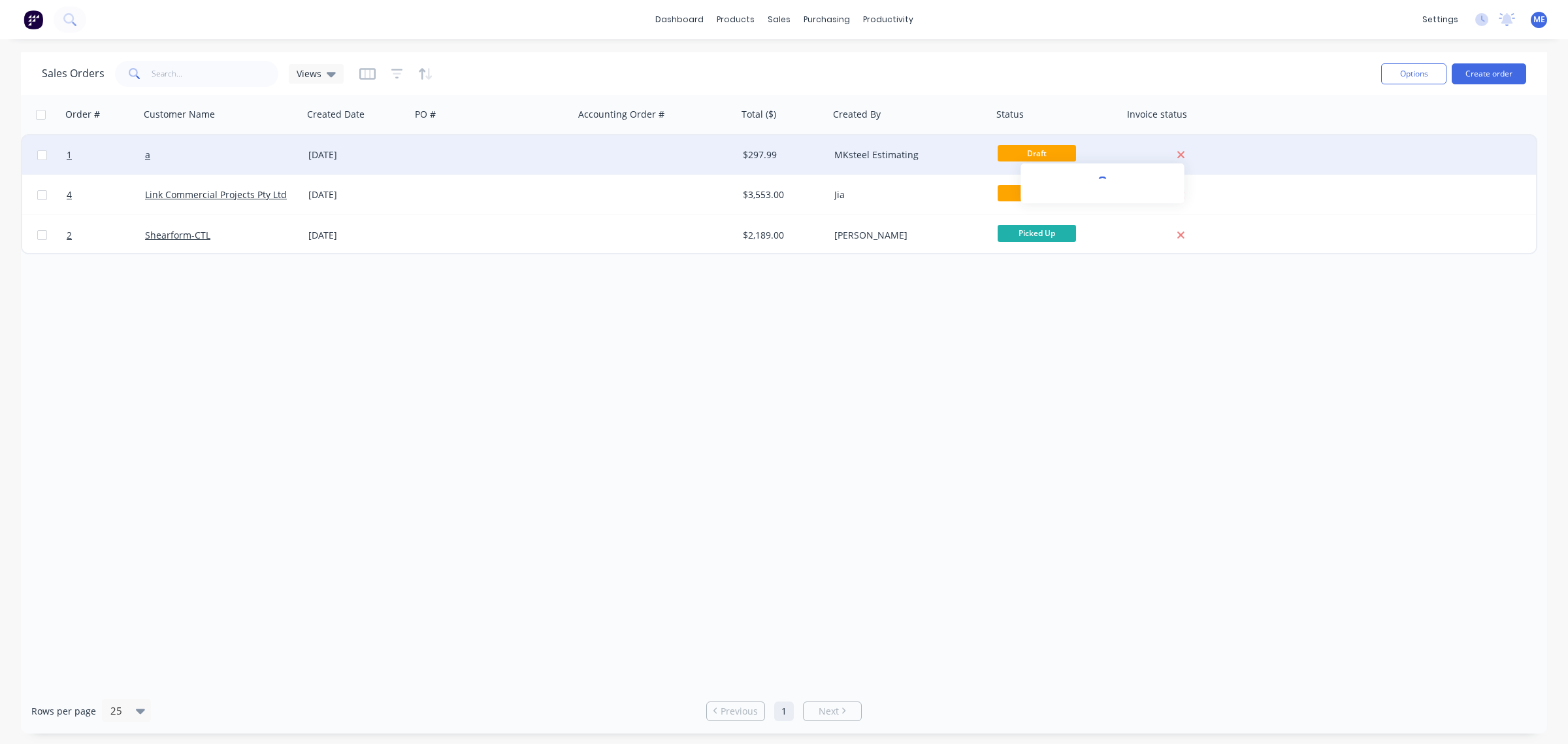
click at [1177, 158] on icon at bounding box center [1181, 155] width 9 height 12
